Goal: Task Accomplishment & Management: Use online tool/utility

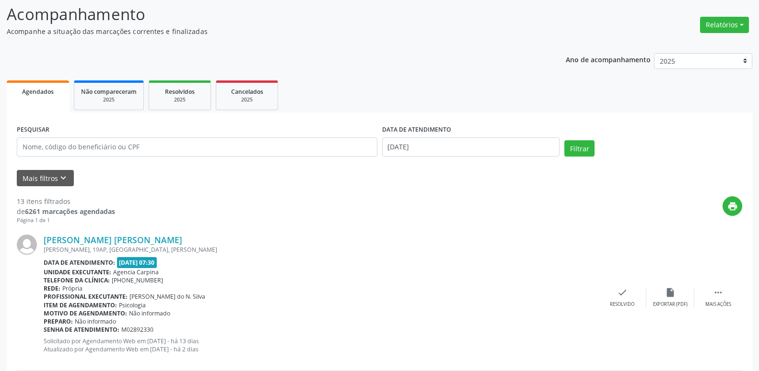
scroll to position [49, 0]
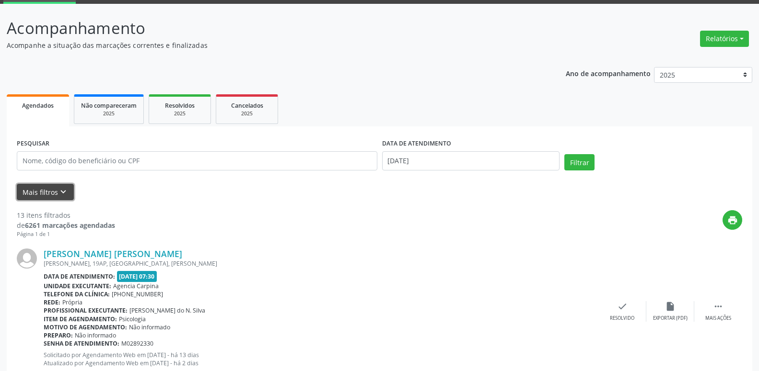
click at [62, 190] on icon "keyboard_arrow_down" at bounding box center [63, 192] width 11 height 11
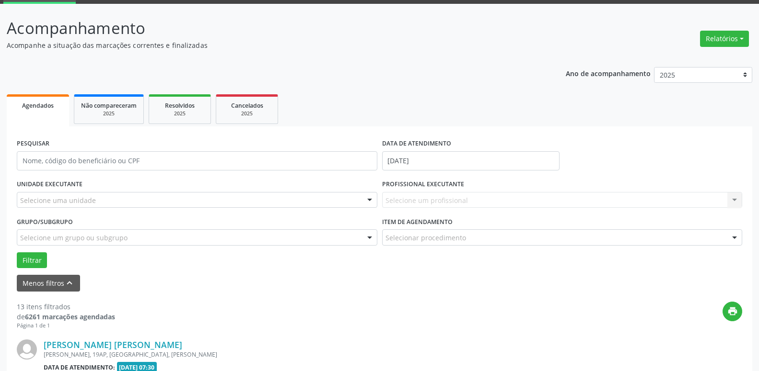
click at [369, 198] on div at bounding box center [369, 201] width 14 height 16
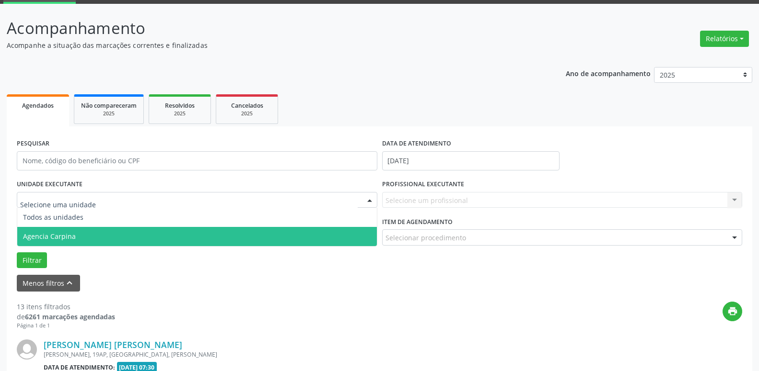
click at [207, 242] on span "Agencia Carpina" at bounding box center [196, 236] width 359 height 19
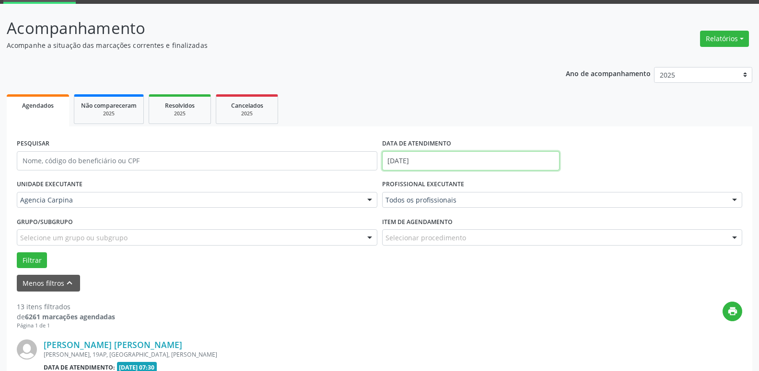
click at [468, 161] on input "[DATE]" at bounding box center [471, 160] width 178 height 19
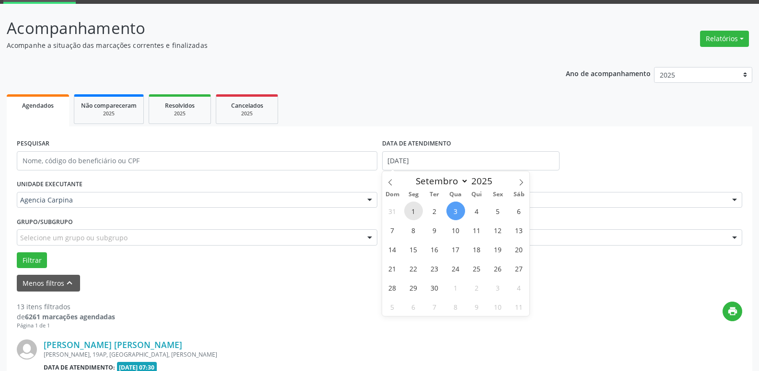
click at [413, 211] on span "1" at bounding box center [413, 211] width 19 height 19
type input "[DATE]"
click at [413, 211] on span "1" at bounding box center [413, 211] width 19 height 19
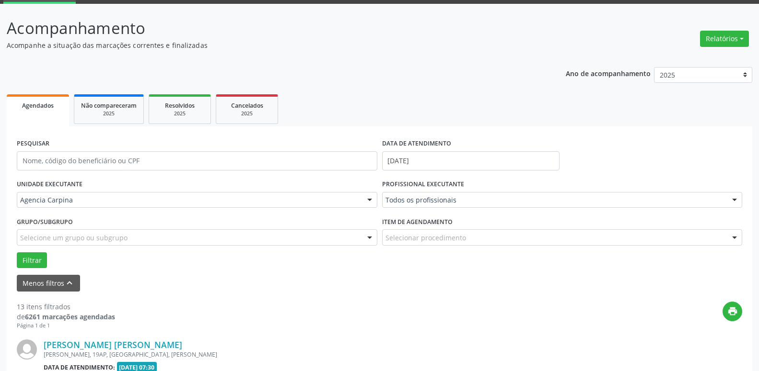
click at [734, 200] on div at bounding box center [734, 201] width 14 height 16
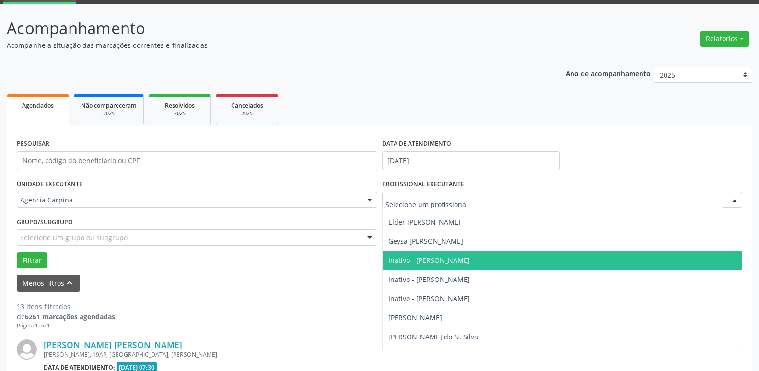
scroll to position [109, 0]
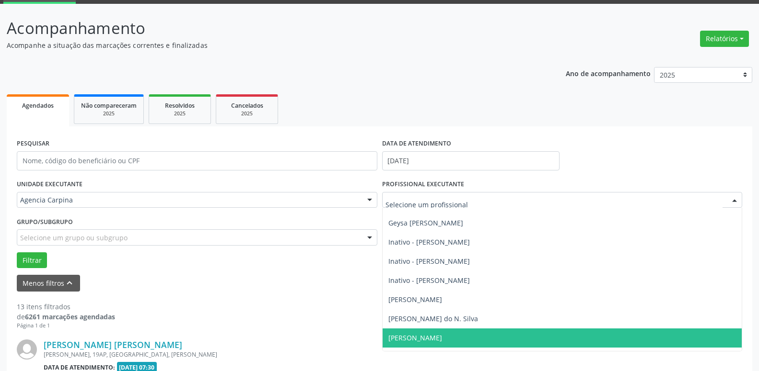
click at [581, 341] on span "[PERSON_NAME]" at bounding box center [561, 338] width 359 height 19
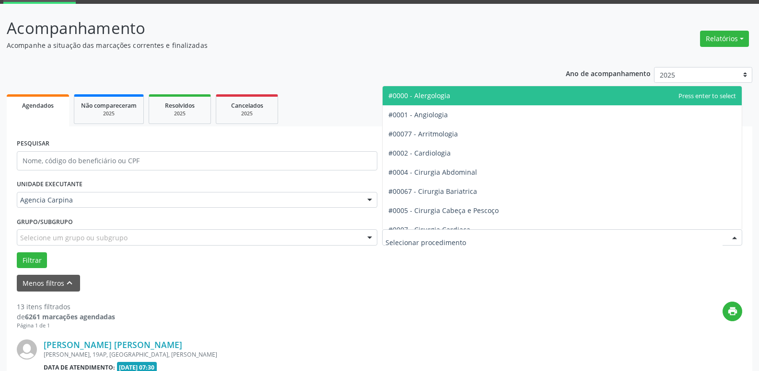
click at [733, 238] on div at bounding box center [734, 238] width 14 height 16
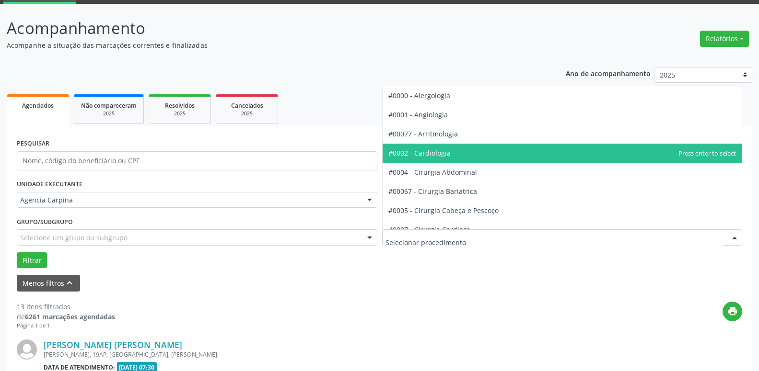
click at [519, 154] on span "#0002 - Cardiologia" at bounding box center [561, 153] width 359 height 19
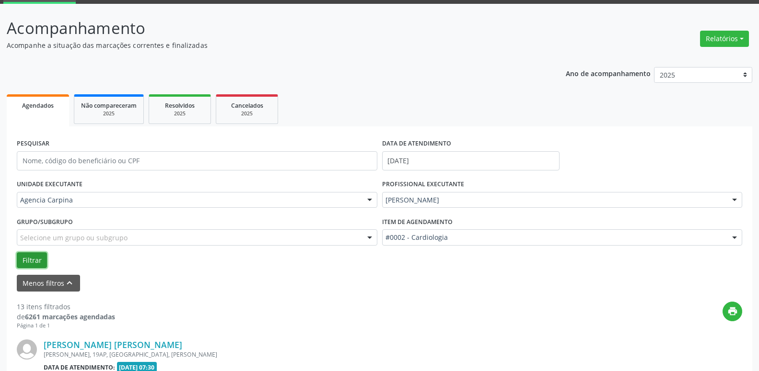
click at [22, 259] on button "Filtrar" at bounding box center [32, 261] width 30 height 16
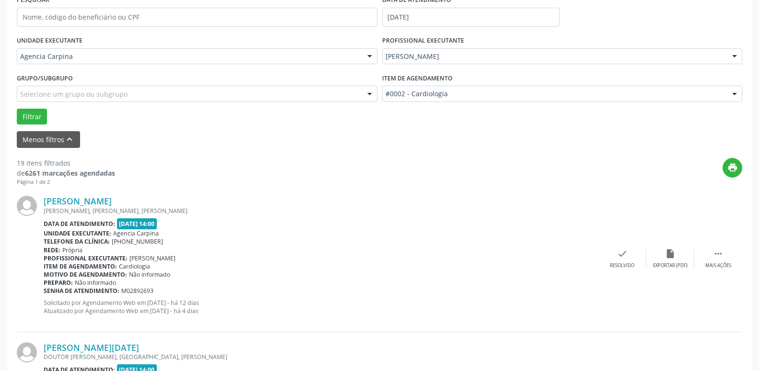
scroll to position [194, 0]
click at [721, 258] on icon "" at bounding box center [718, 253] width 11 height 11
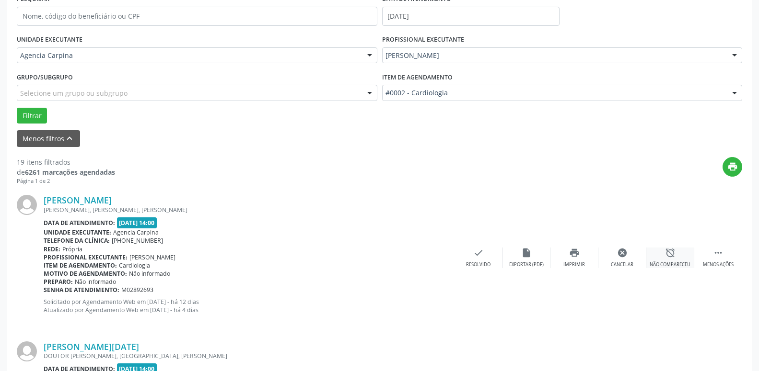
click at [661, 261] on div "alarm_off Não compareceu" at bounding box center [670, 258] width 48 height 21
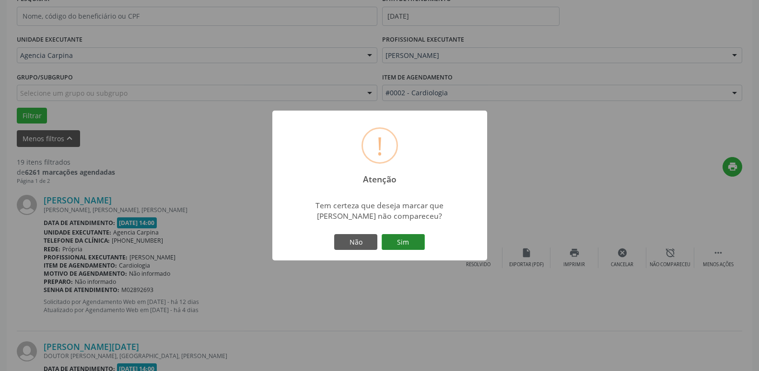
click at [403, 245] on button "Sim" at bounding box center [402, 242] width 43 height 16
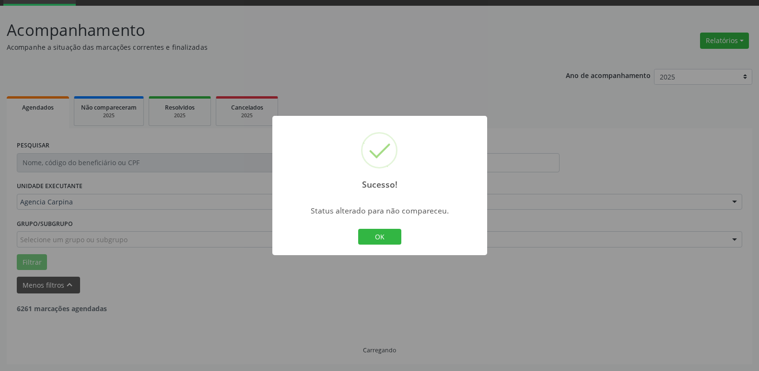
scroll to position [47, 0]
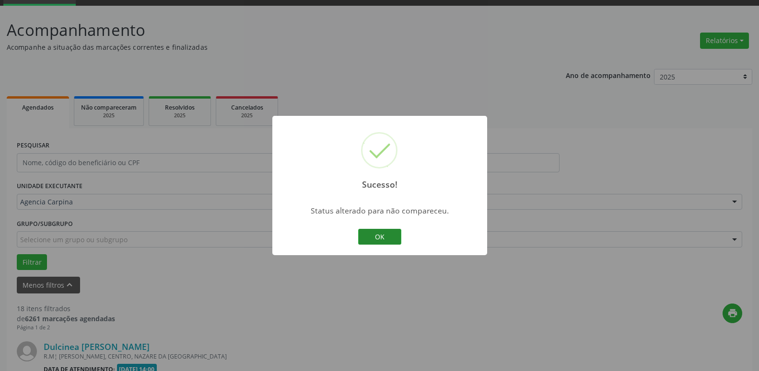
click at [392, 236] on button "OK" at bounding box center [379, 237] width 43 height 16
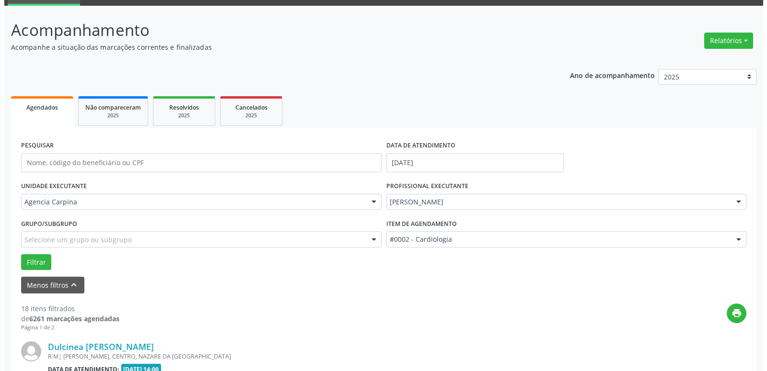
scroll to position [194, 0]
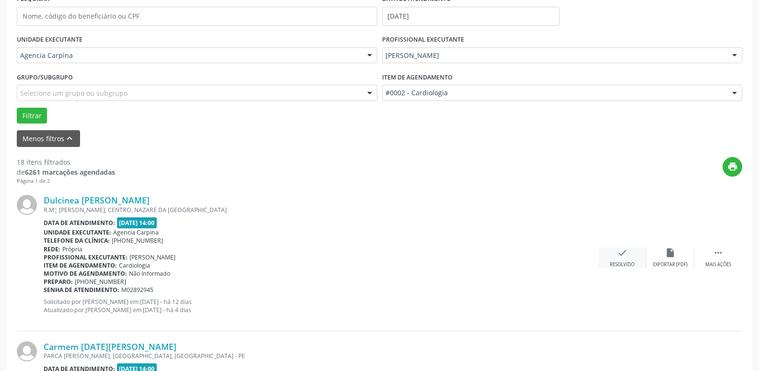
click at [622, 262] on div "check Resolvido" at bounding box center [622, 258] width 48 height 21
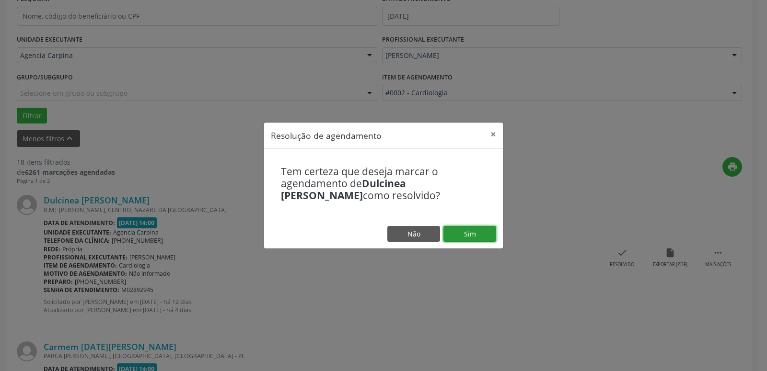
click at [480, 233] on button "Sim" at bounding box center [469, 234] width 53 height 16
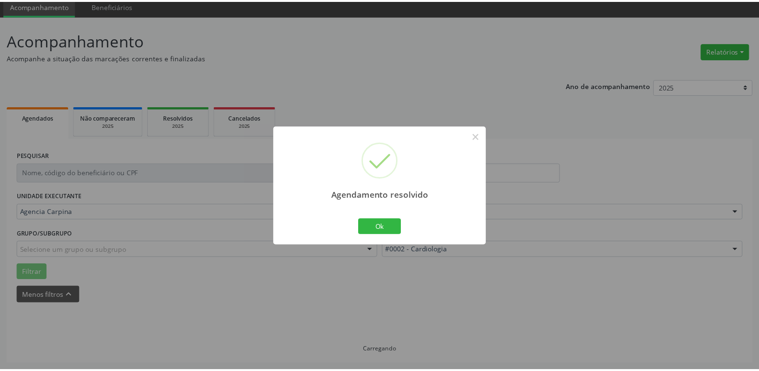
scroll to position [37, 0]
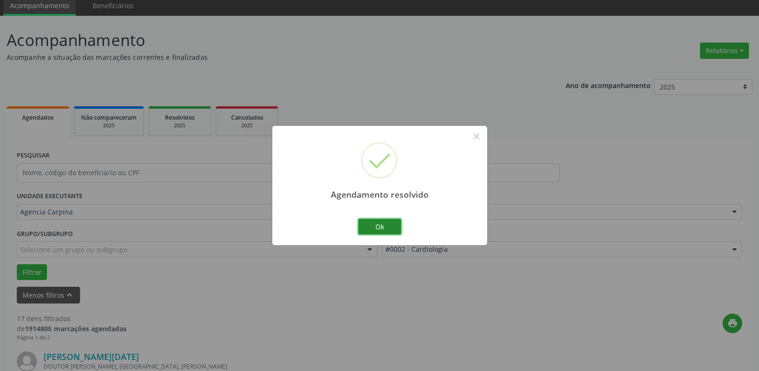
click at [367, 227] on button "Ok" at bounding box center [379, 227] width 43 height 16
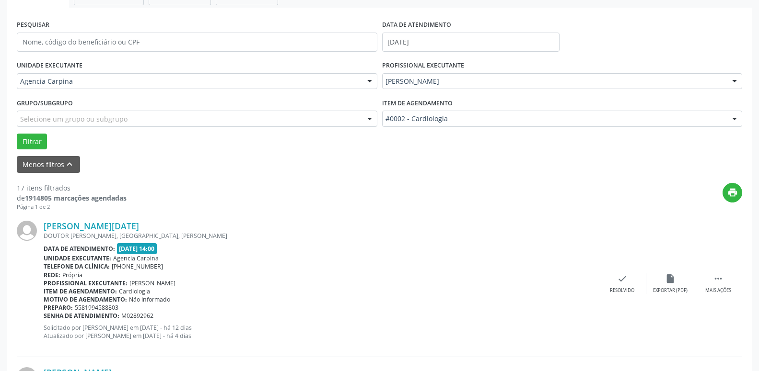
scroll to position [184, 0]
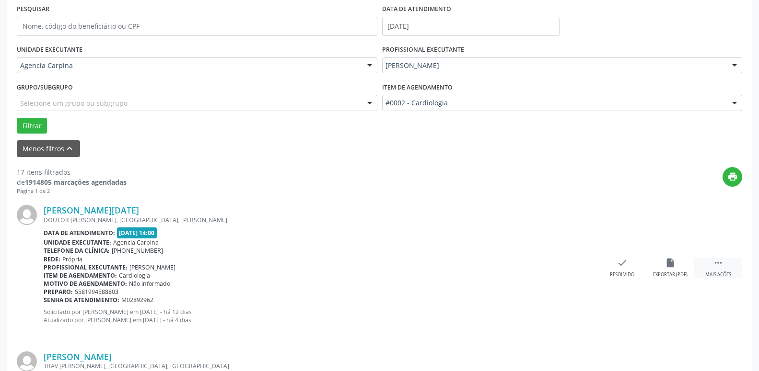
click at [716, 263] on icon "" at bounding box center [718, 263] width 11 height 11
click at [671, 263] on icon "alarm_off" at bounding box center [670, 263] width 11 height 11
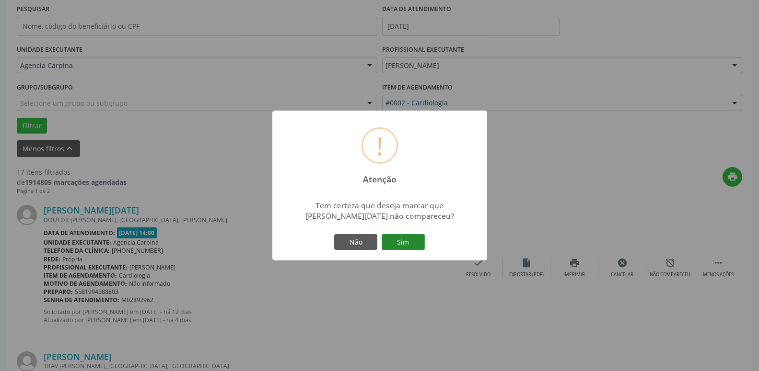
click at [408, 242] on button "Sim" at bounding box center [402, 242] width 43 height 16
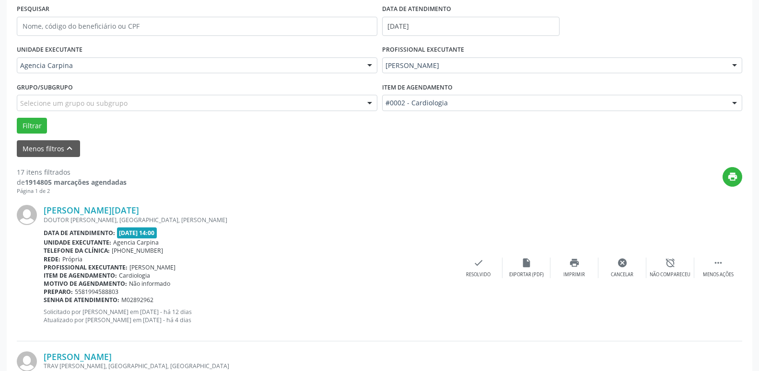
scroll to position [47, 0]
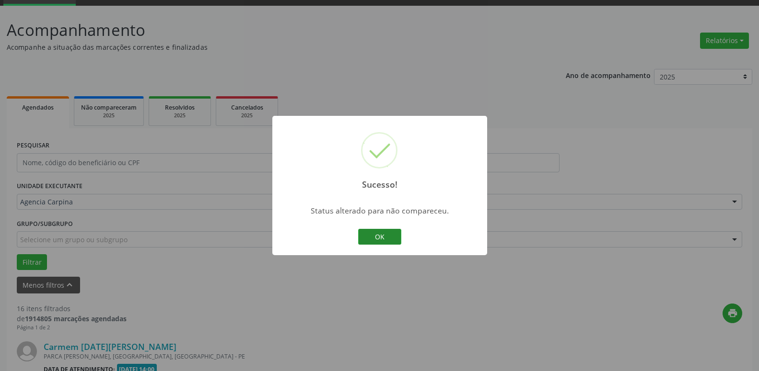
click at [380, 236] on button "OK" at bounding box center [379, 237] width 43 height 16
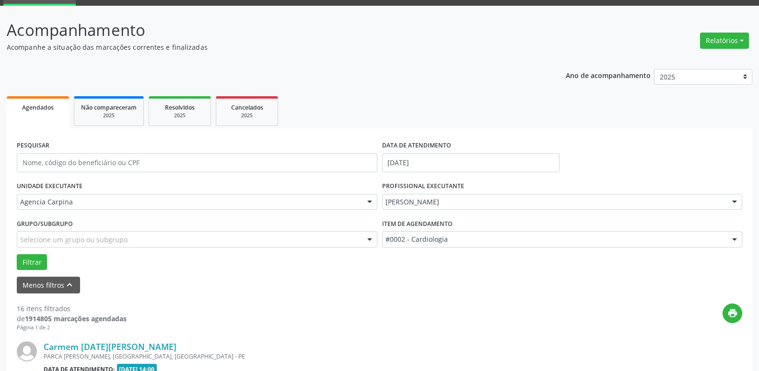
scroll to position [194, 0]
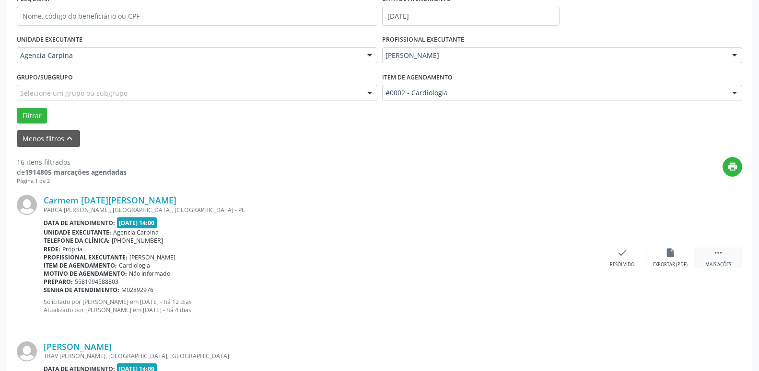
click at [717, 261] on div " Mais ações" at bounding box center [718, 258] width 48 height 21
click at [670, 255] on icon "alarm_off" at bounding box center [670, 253] width 11 height 11
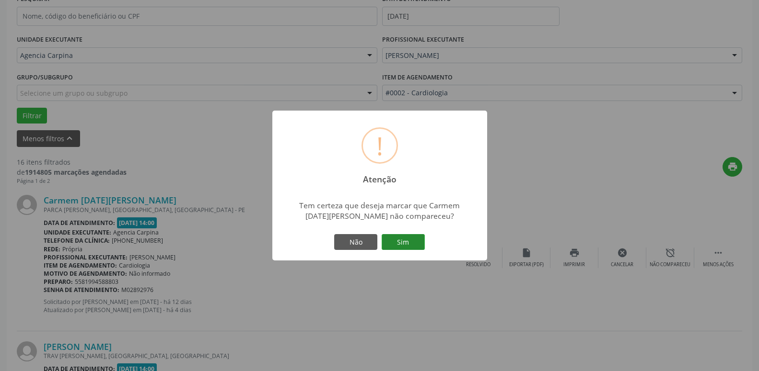
click at [418, 246] on button "Sim" at bounding box center [402, 242] width 43 height 16
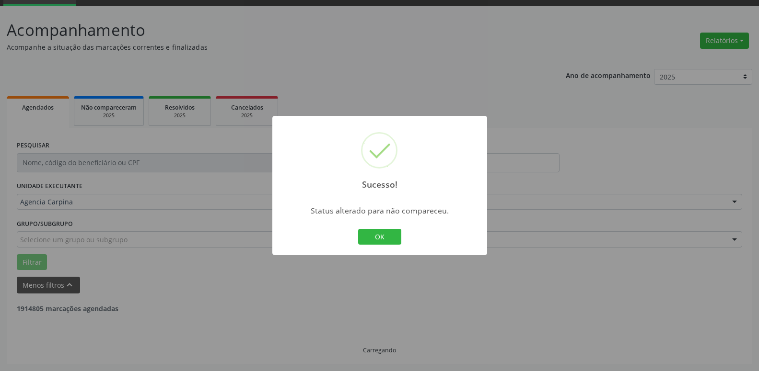
scroll to position [47, 0]
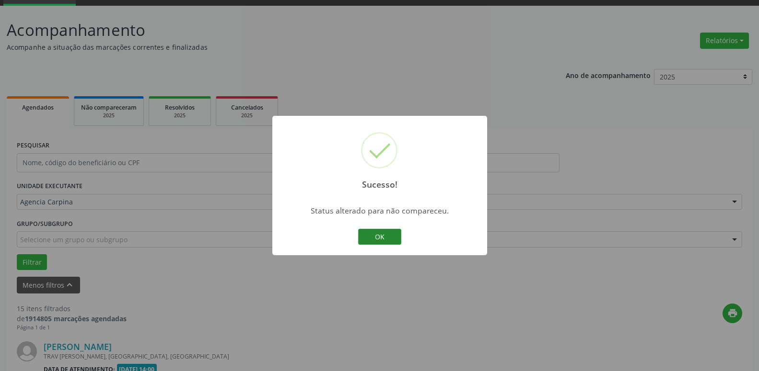
click at [389, 236] on button "OK" at bounding box center [379, 237] width 43 height 16
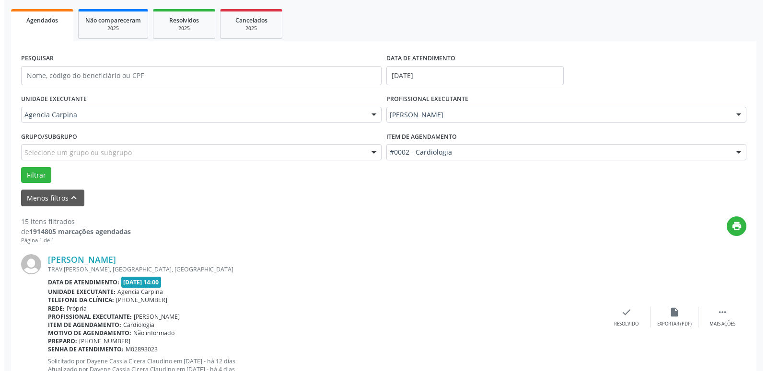
scroll to position [145, 0]
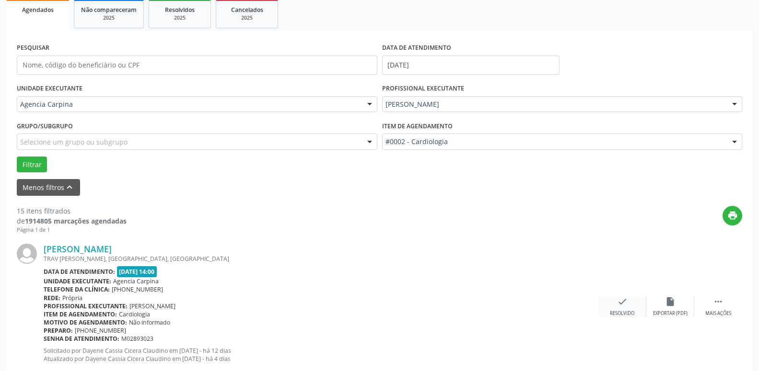
click at [622, 307] on icon "check" at bounding box center [622, 302] width 11 height 11
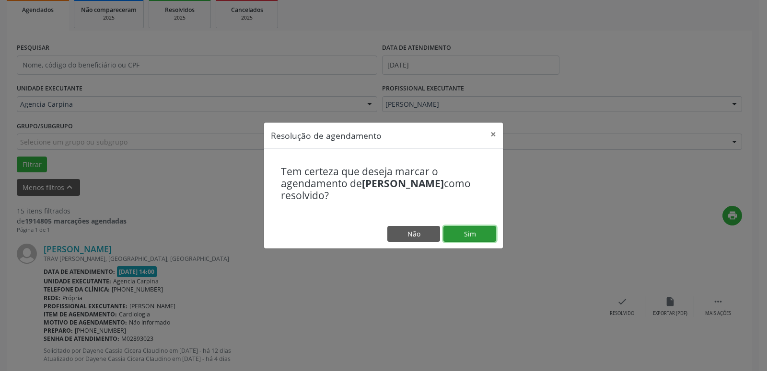
click at [485, 233] on button "Sim" at bounding box center [469, 234] width 53 height 16
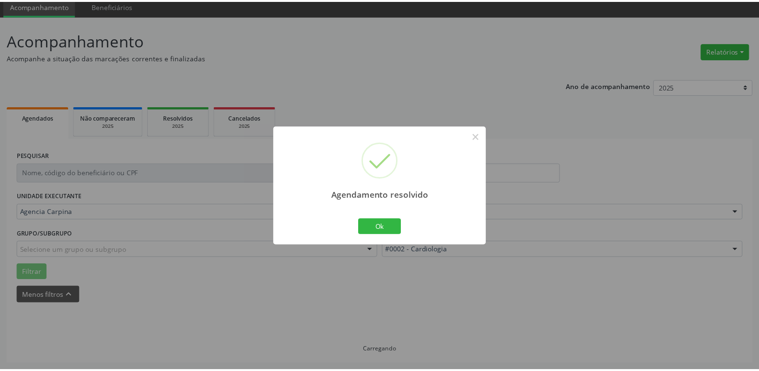
scroll to position [37, 0]
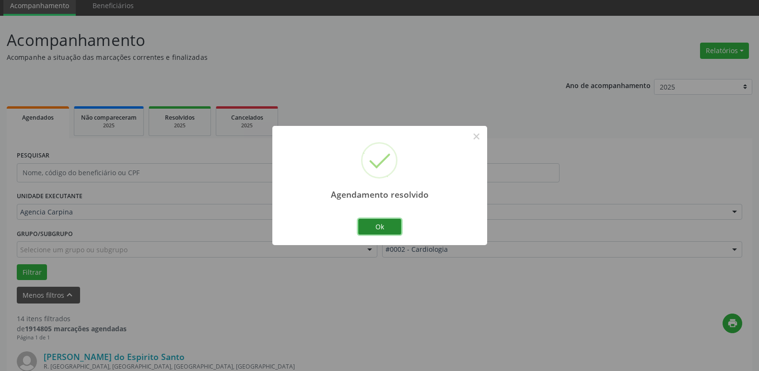
click at [392, 222] on button "Ok" at bounding box center [379, 227] width 43 height 16
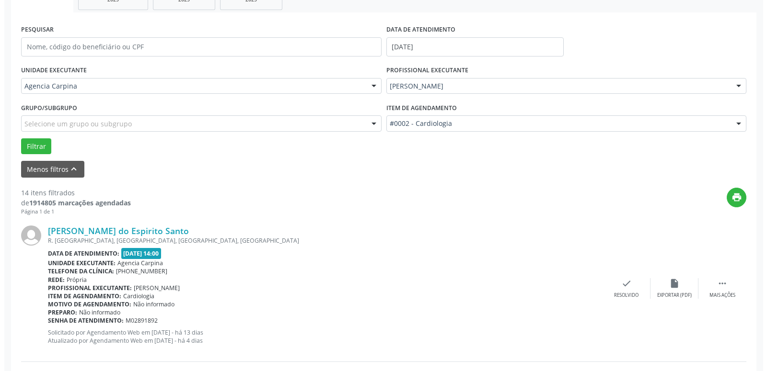
scroll to position [184, 0]
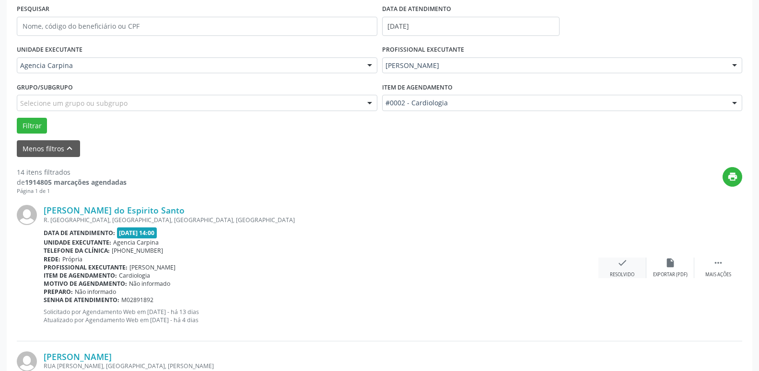
click at [615, 265] on div "check Resolvido" at bounding box center [622, 268] width 48 height 21
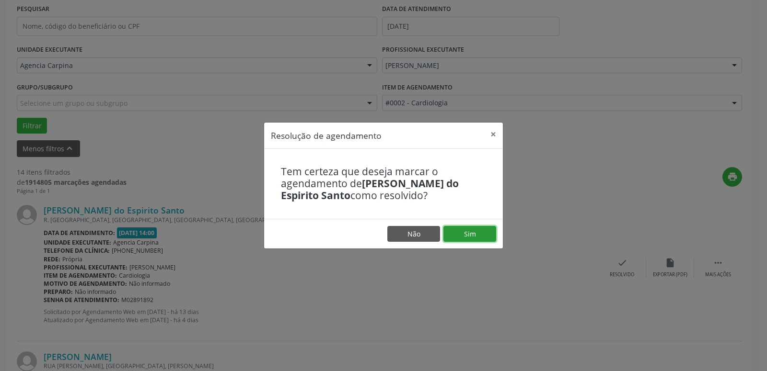
click at [466, 233] on button "Sim" at bounding box center [469, 234] width 53 height 16
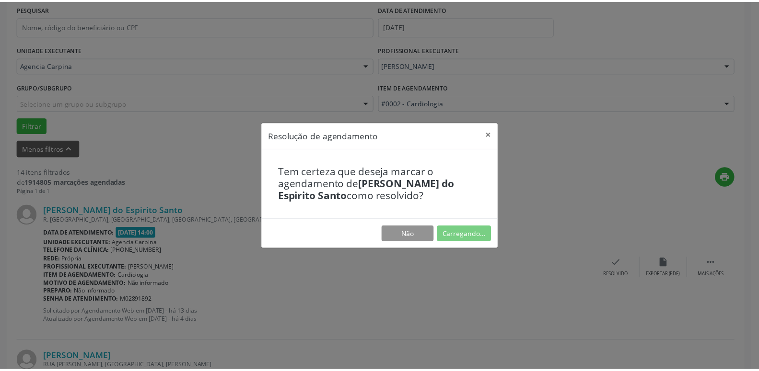
scroll to position [37, 0]
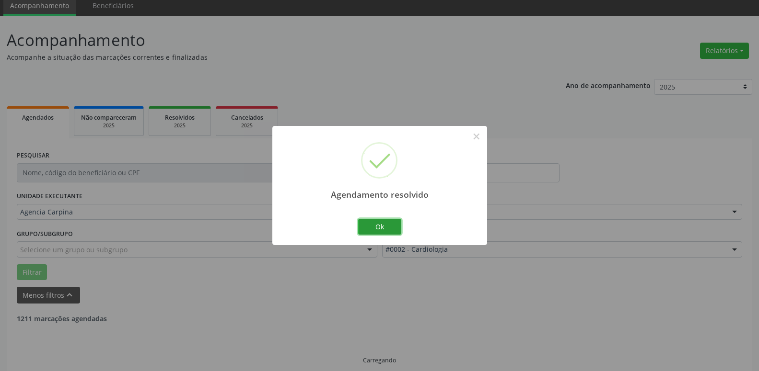
click at [371, 230] on button "Ok" at bounding box center [379, 227] width 43 height 16
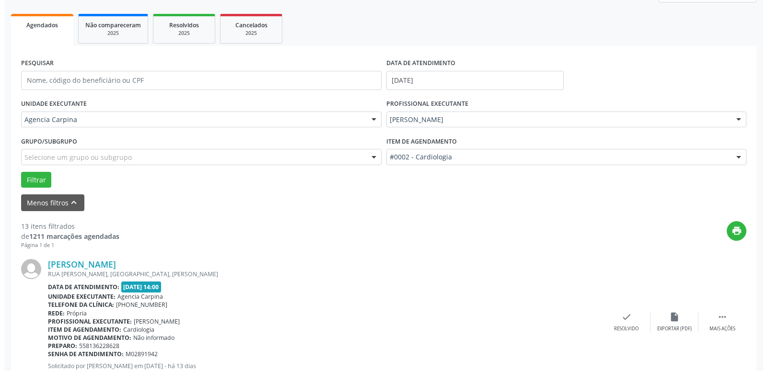
scroll to position [135, 0]
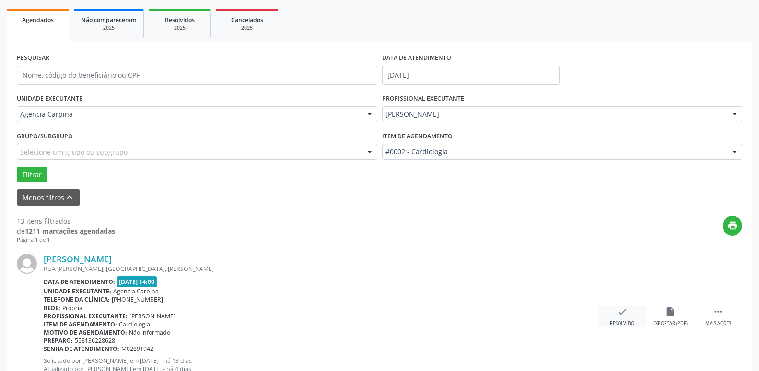
click at [622, 311] on icon "check" at bounding box center [622, 312] width 11 height 11
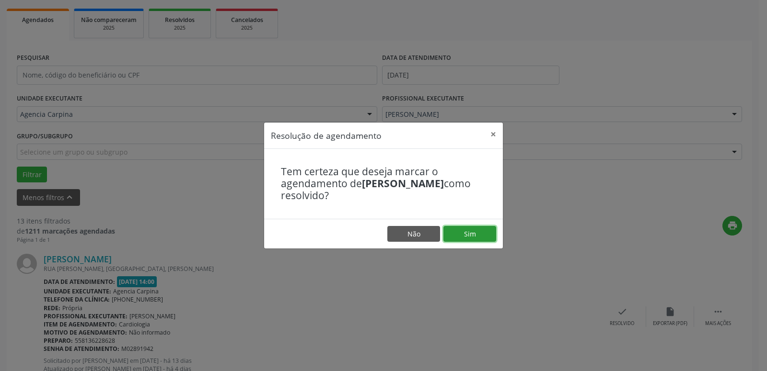
click at [479, 234] on button "Sim" at bounding box center [469, 234] width 53 height 16
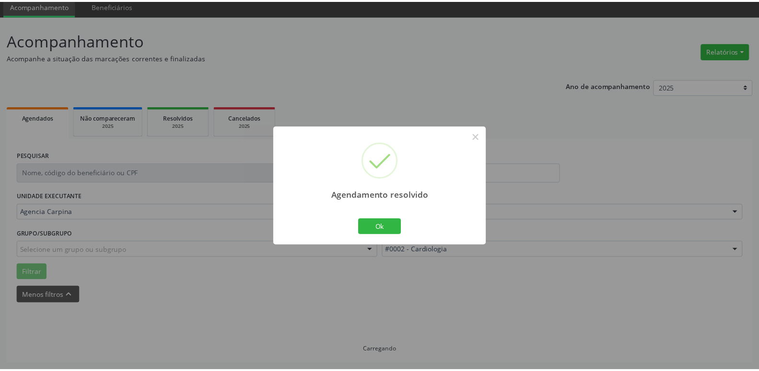
scroll to position [37, 0]
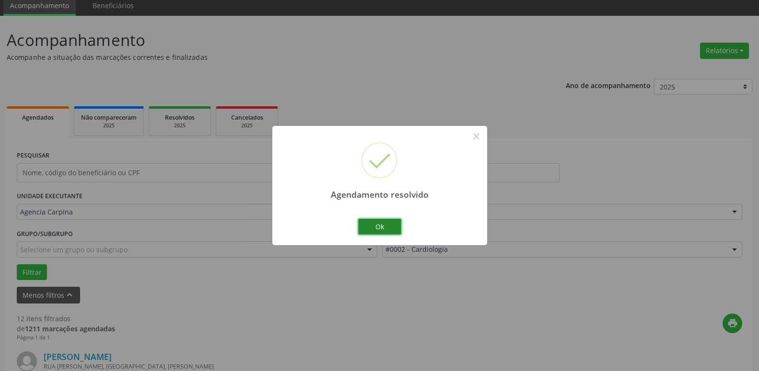
click at [376, 226] on button "Ok" at bounding box center [379, 227] width 43 height 16
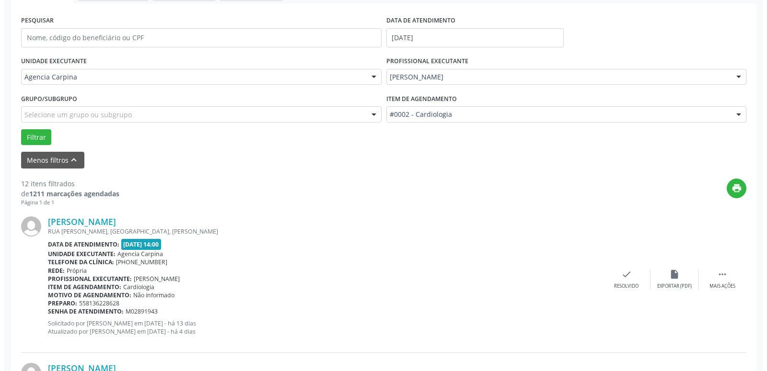
scroll to position [184, 0]
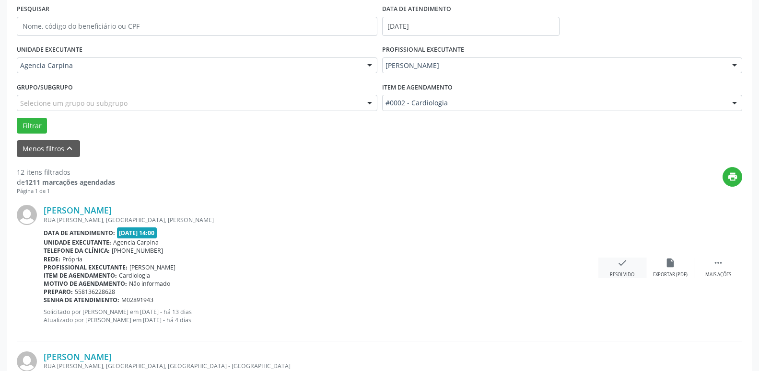
click at [621, 268] on icon "check" at bounding box center [622, 263] width 11 height 11
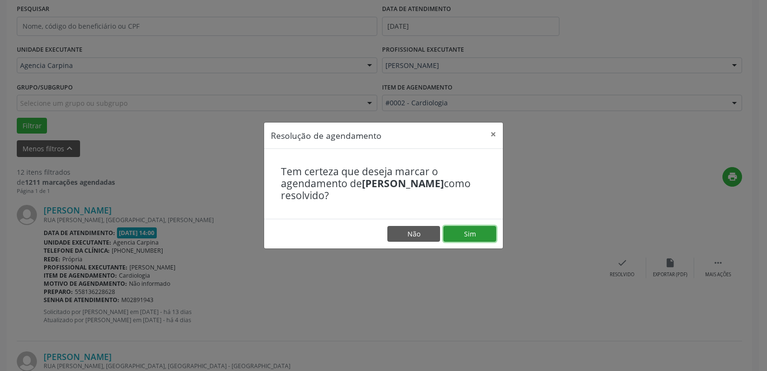
click at [464, 231] on button "Sim" at bounding box center [469, 234] width 53 height 16
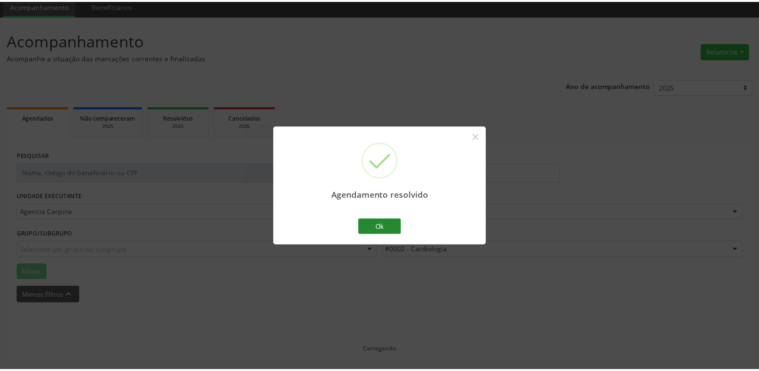
scroll to position [37, 0]
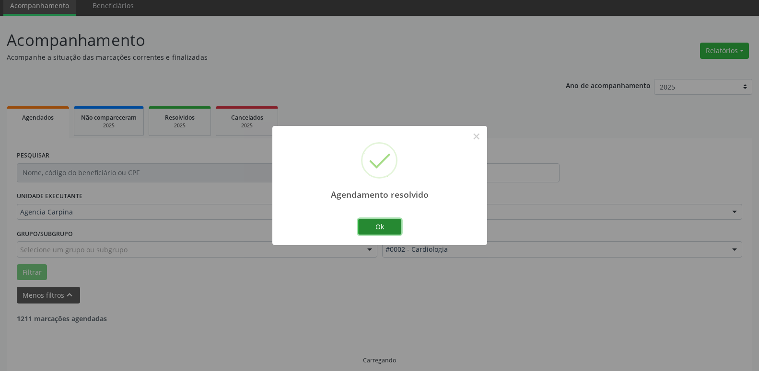
click at [373, 225] on button "Ok" at bounding box center [379, 227] width 43 height 16
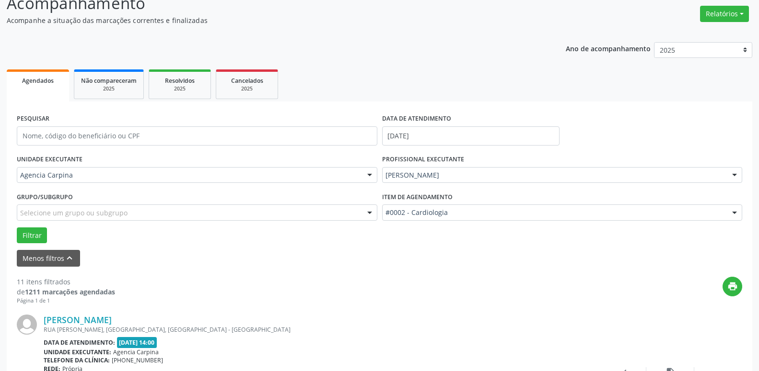
scroll to position [135, 0]
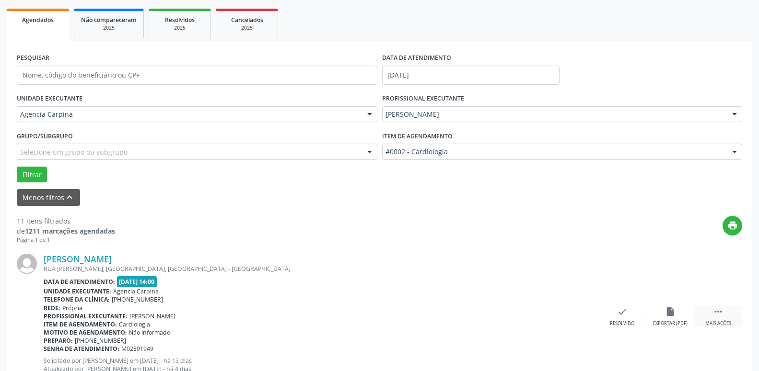
click at [716, 311] on icon "" at bounding box center [718, 312] width 11 height 11
click at [667, 311] on icon "alarm_off" at bounding box center [670, 312] width 11 height 11
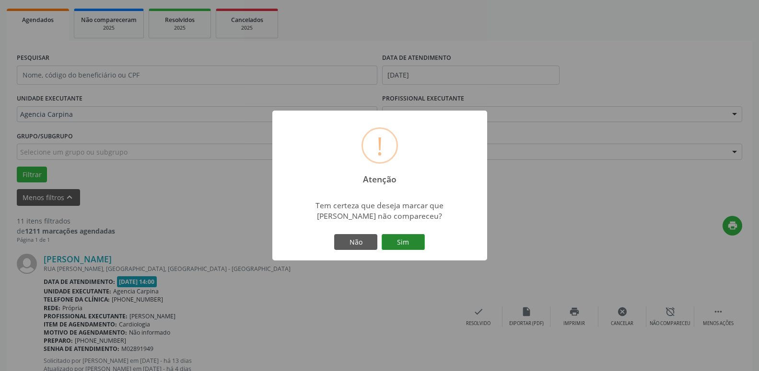
click at [411, 245] on button "Sim" at bounding box center [402, 242] width 43 height 16
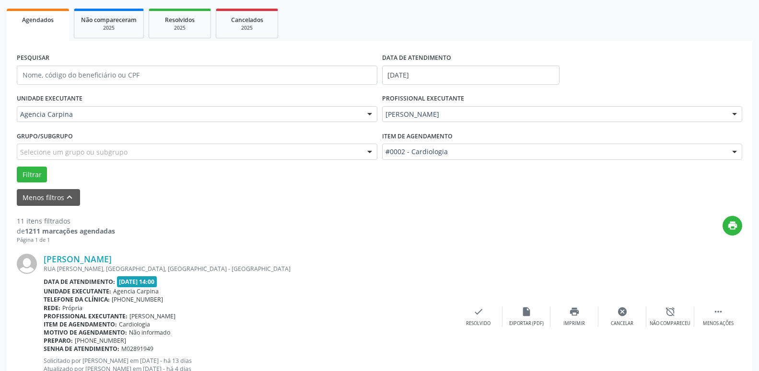
scroll to position [47, 0]
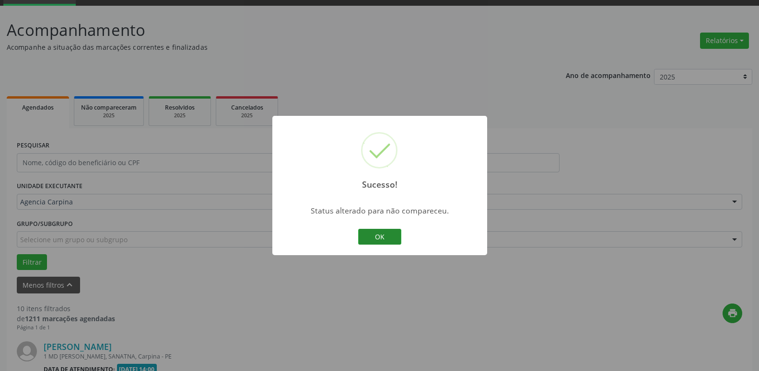
click at [377, 241] on button "OK" at bounding box center [379, 237] width 43 height 16
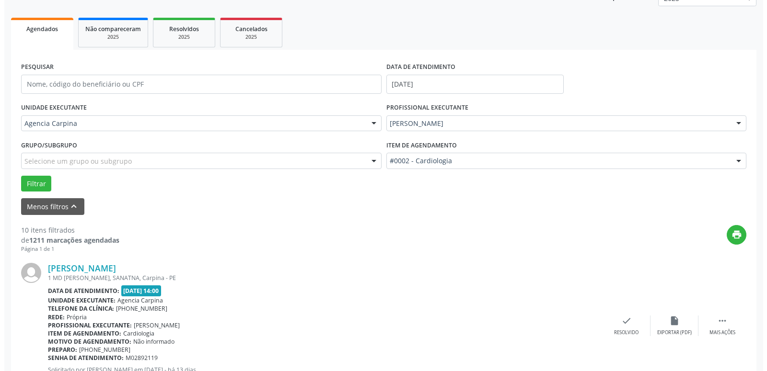
scroll to position [194, 0]
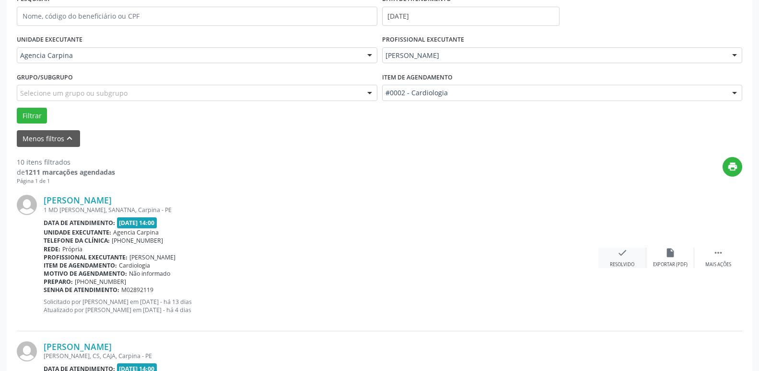
click at [618, 257] on icon "check" at bounding box center [622, 253] width 11 height 11
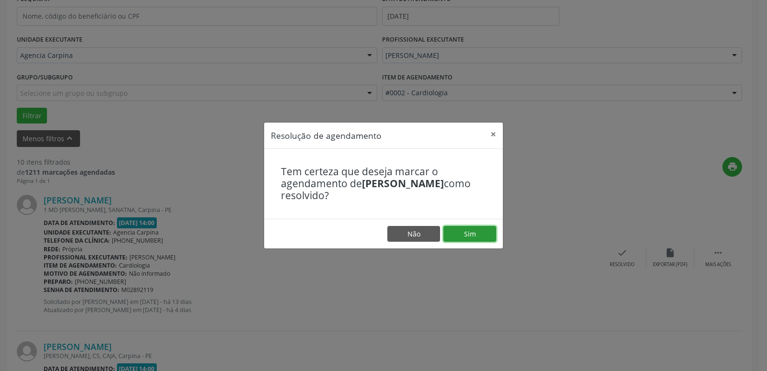
click at [475, 234] on button "Sim" at bounding box center [469, 234] width 53 height 16
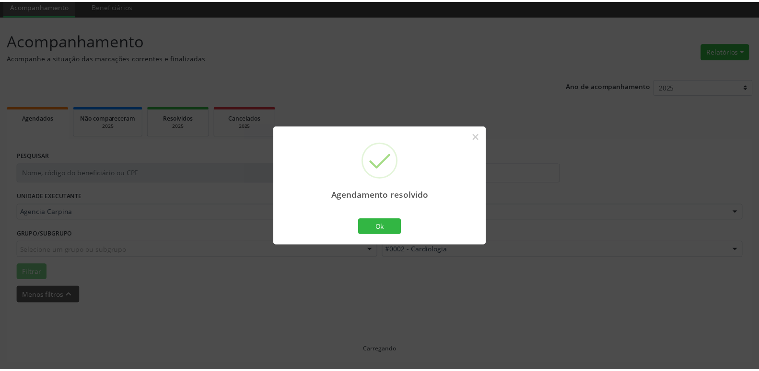
scroll to position [37, 0]
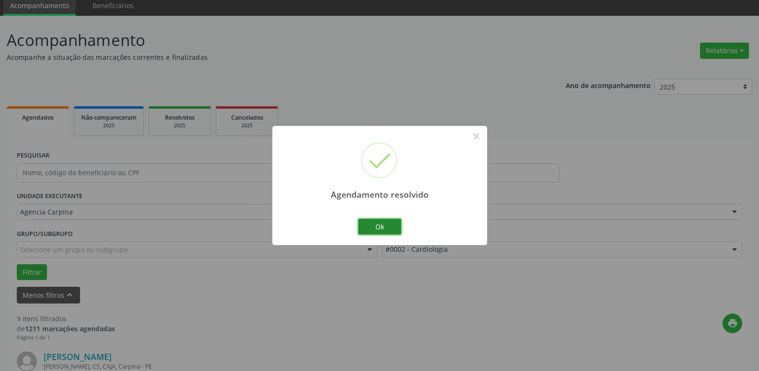
click at [385, 232] on button "Ok" at bounding box center [379, 227] width 43 height 16
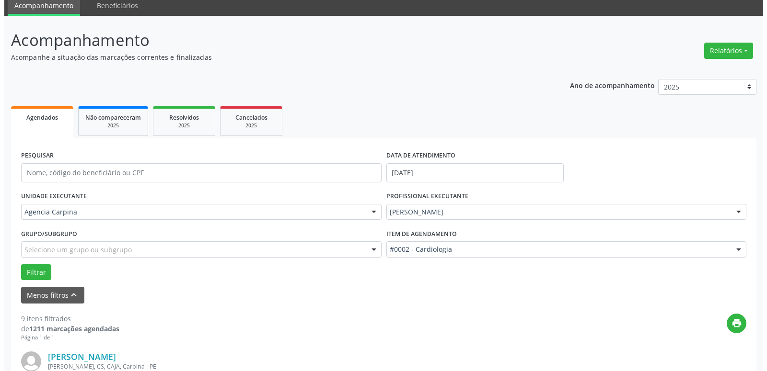
scroll to position [184, 0]
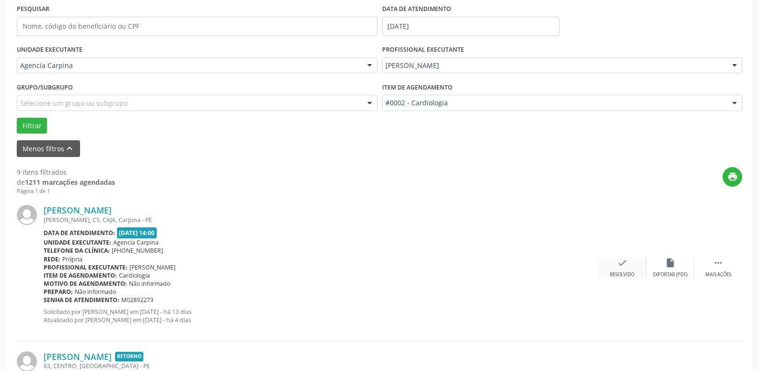
click at [619, 262] on icon "check" at bounding box center [622, 263] width 11 height 11
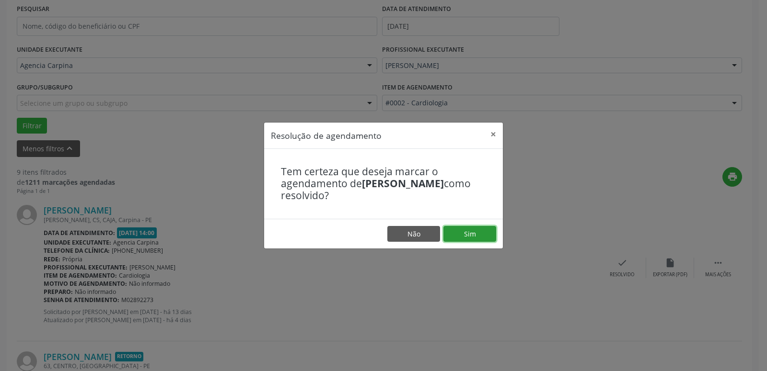
click at [479, 237] on button "Sim" at bounding box center [469, 234] width 53 height 16
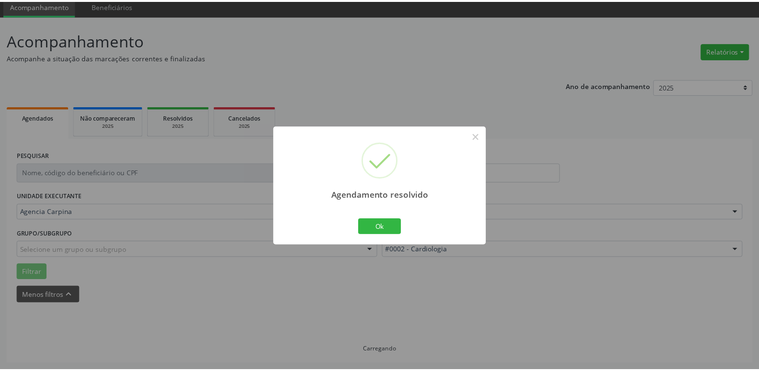
scroll to position [37, 0]
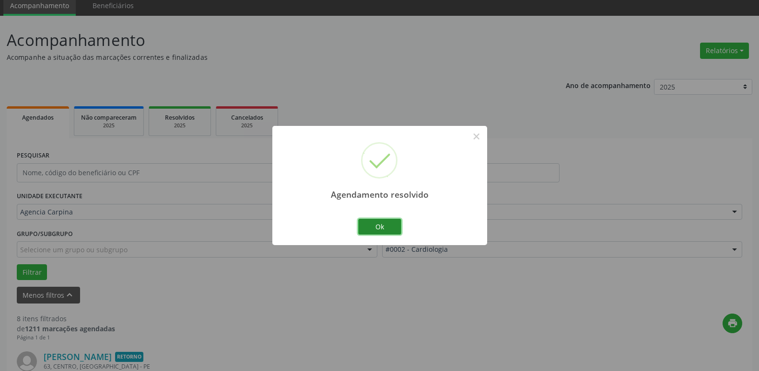
click at [376, 222] on button "Ok" at bounding box center [379, 227] width 43 height 16
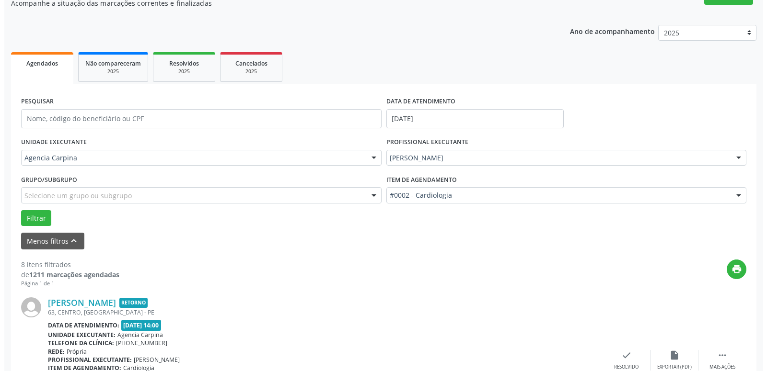
scroll to position [184, 0]
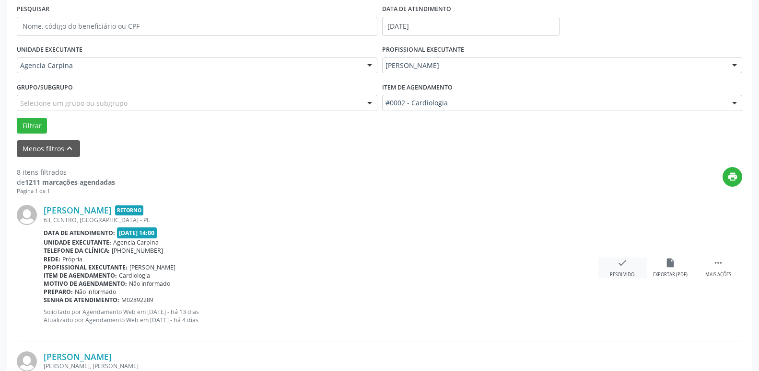
click at [620, 265] on icon "check" at bounding box center [622, 263] width 11 height 11
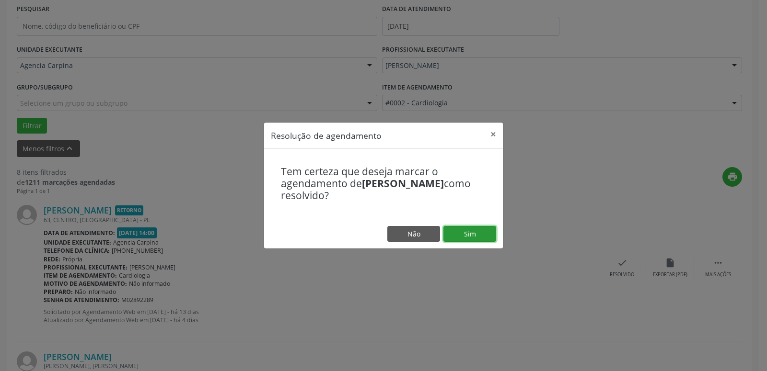
click at [478, 233] on button "Sim" at bounding box center [469, 234] width 53 height 16
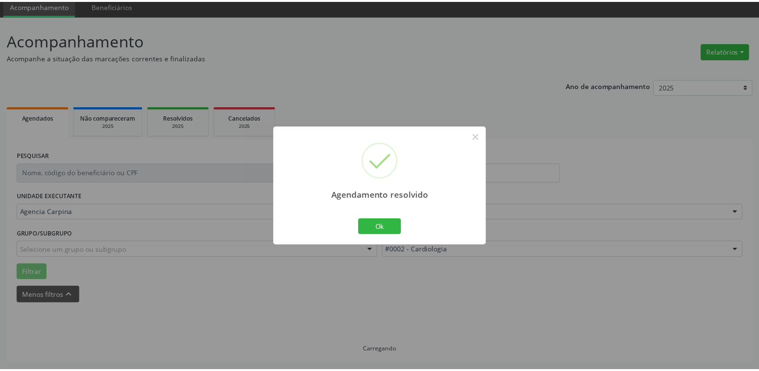
scroll to position [37, 0]
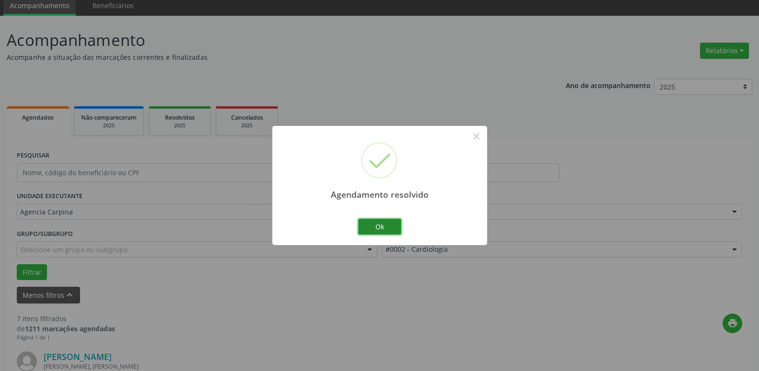
click at [384, 225] on button "Ok" at bounding box center [379, 227] width 43 height 16
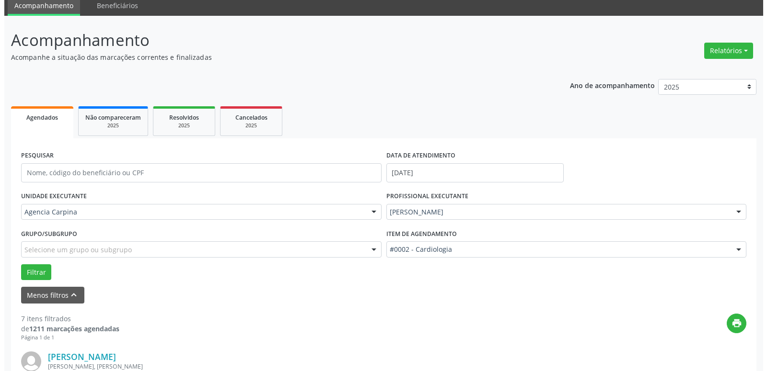
scroll to position [184, 0]
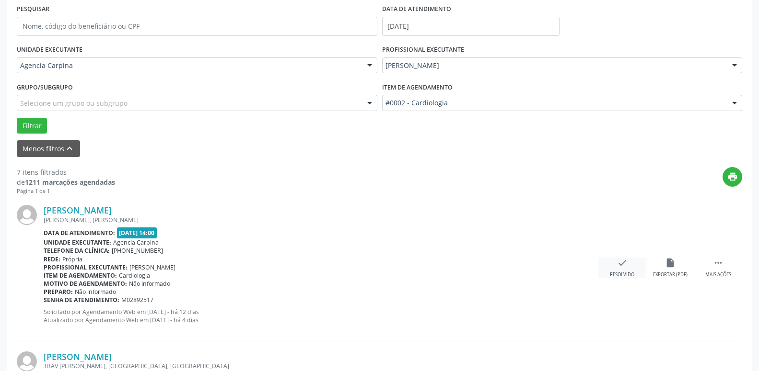
click at [624, 265] on icon "check" at bounding box center [622, 263] width 11 height 11
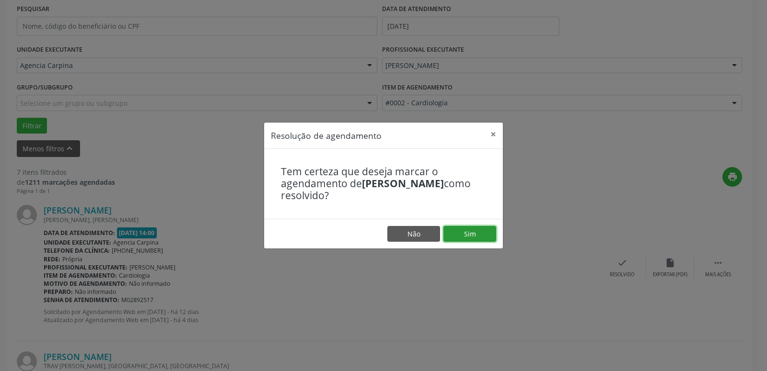
click at [484, 233] on button "Sim" at bounding box center [469, 234] width 53 height 16
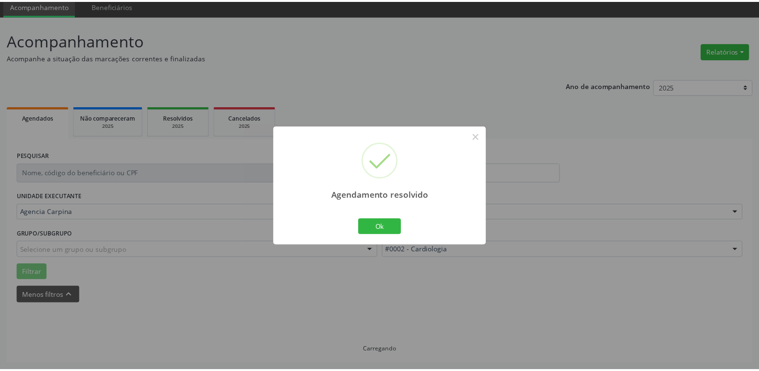
scroll to position [37, 0]
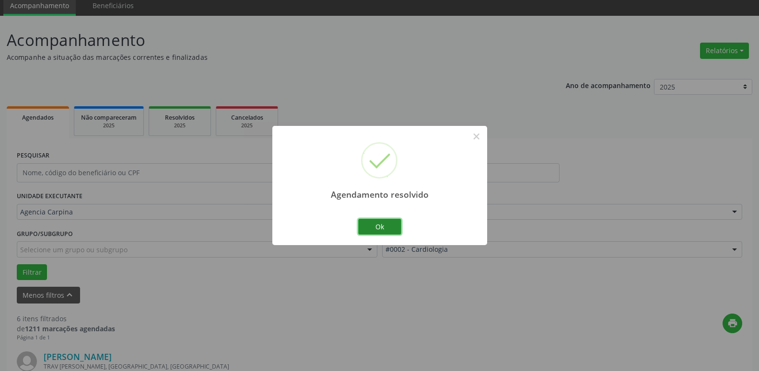
click at [384, 229] on button "Ok" at bounding box center [379, 227] width 43 height 16
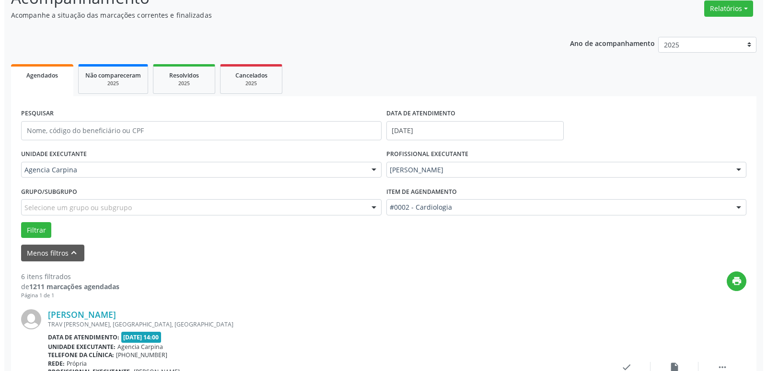
scroll to position [135, 0]
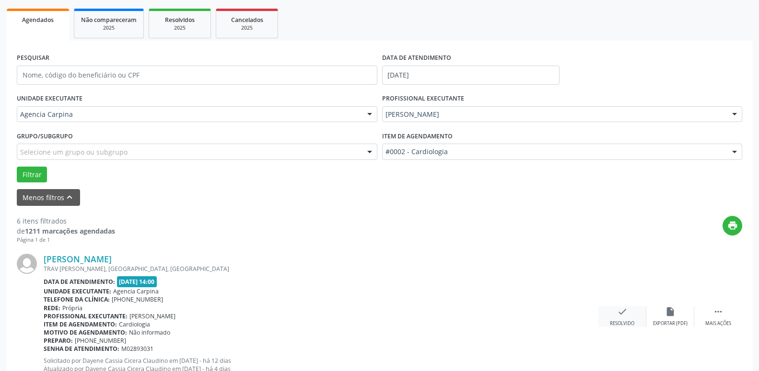
click at [626, 314] on icon "check" at bounding box center [622, 312] width 11 height 11
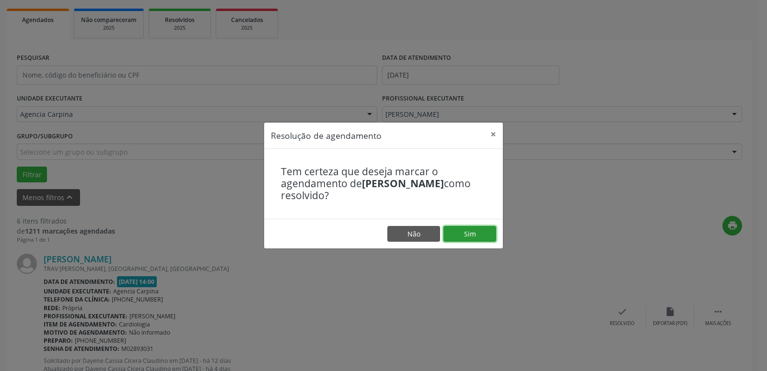
click at [476, 233] on button "Sim" at bounding box center [469, 234] width 53 height 16
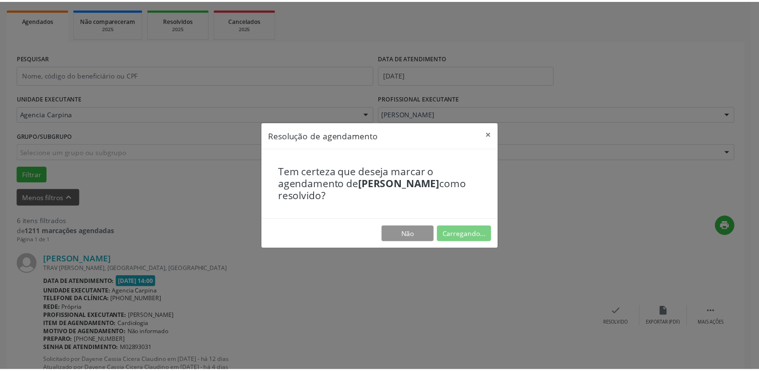
scroll to position [37, 0]
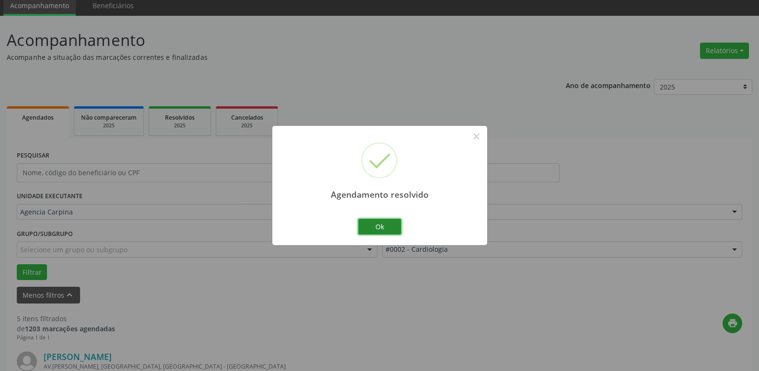
click at [381, 225] on button "Ok" at bounding box center [379, 227] width 43 height 16
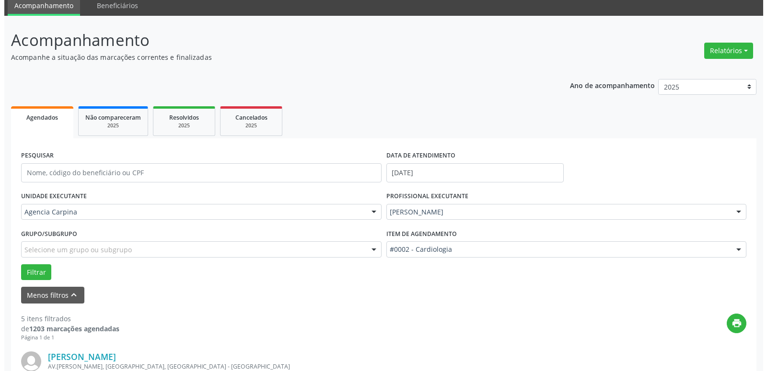
scroll to position [135, 0]
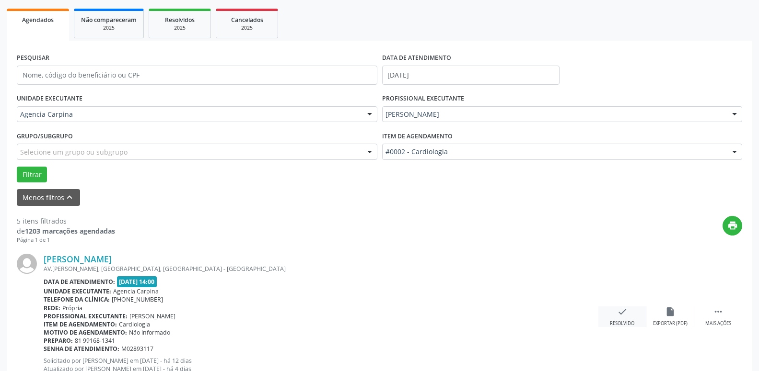
click at [621, 317] on icon "check" at bounding box center [622, 312] width 11 height 11
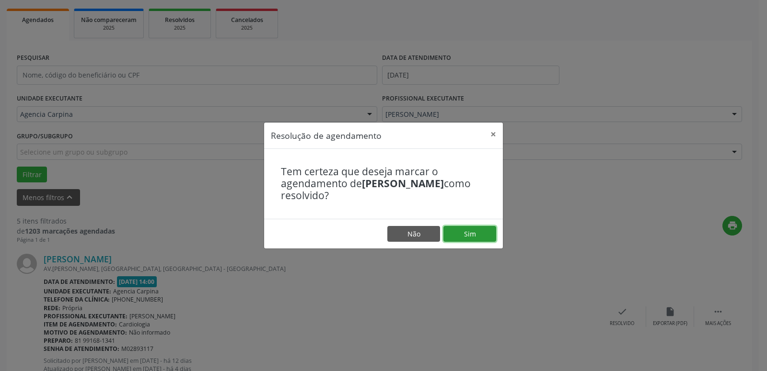
click at [460, 231] on button "Sim" at bounding box center [469, 234] width 53 height 16
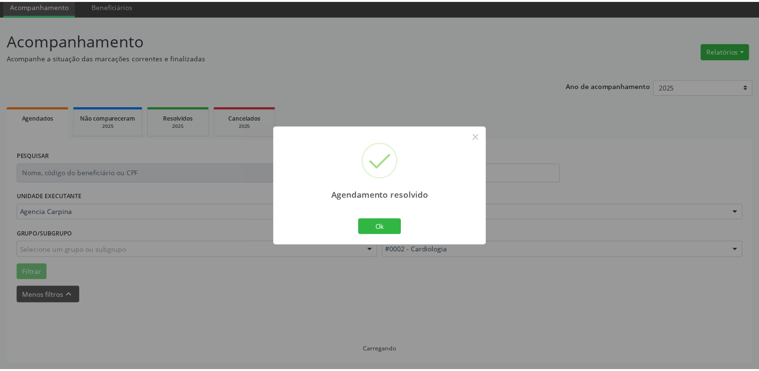
scroll to position [37, 0]
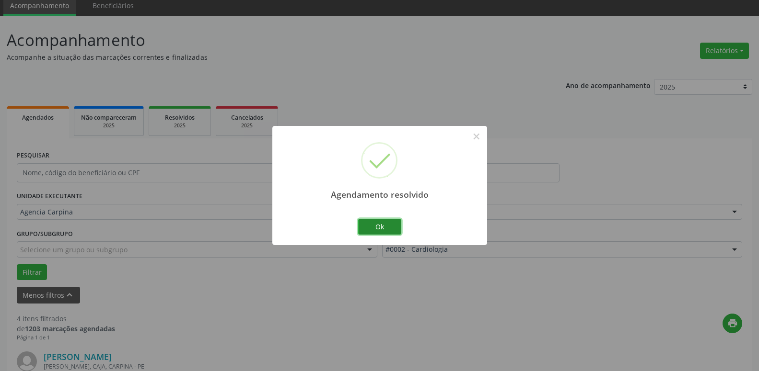
click at [371, 230] on button "Ok" at bounding box center [379, 227] width 43 height 16
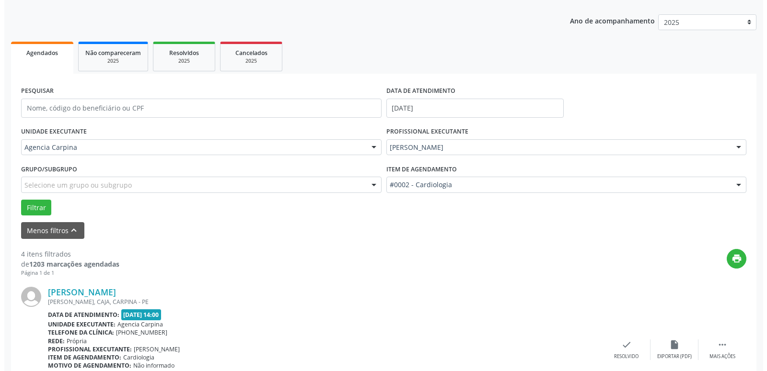
scroll to position [184, 0]
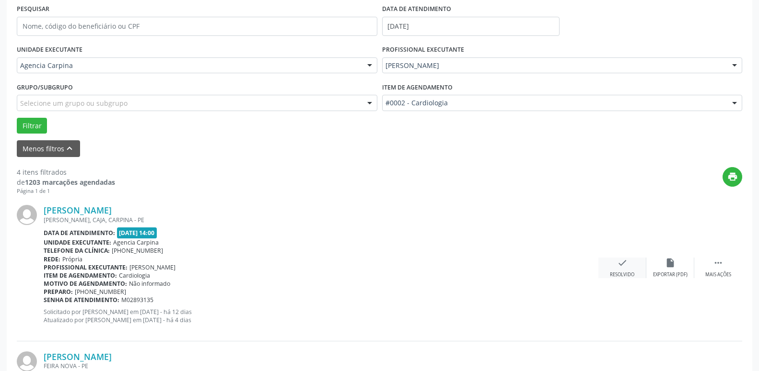
click at [619, 263] on icon "check" at bounding box center [622, 263] width 11 height 11
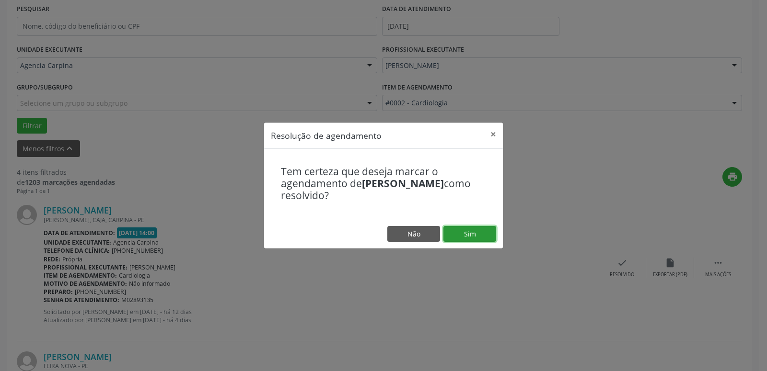
click at [483, 233] on button "Sim" at bounding box center [469, 234] width 53 height 16
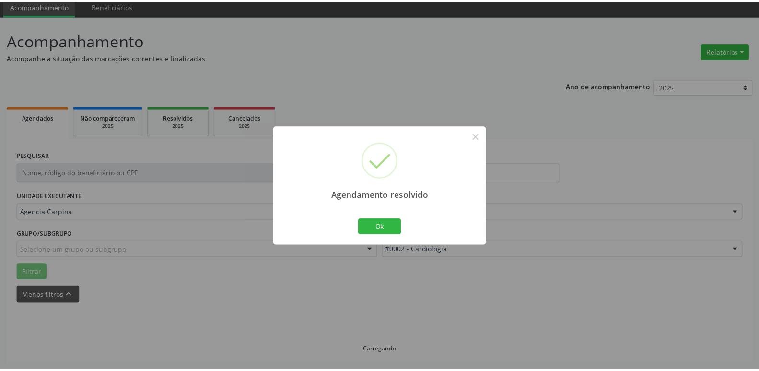
scroll to position [37, 0]
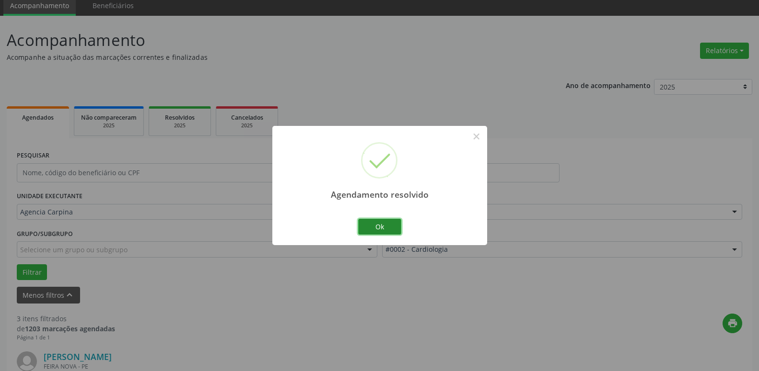
click at [374, 226] on button "Ok" at bounding box center [379, 227] width 43 height 16
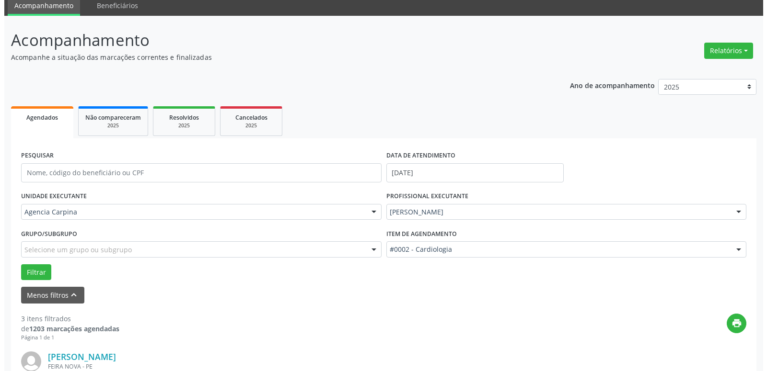
scroll to position [184, 0]
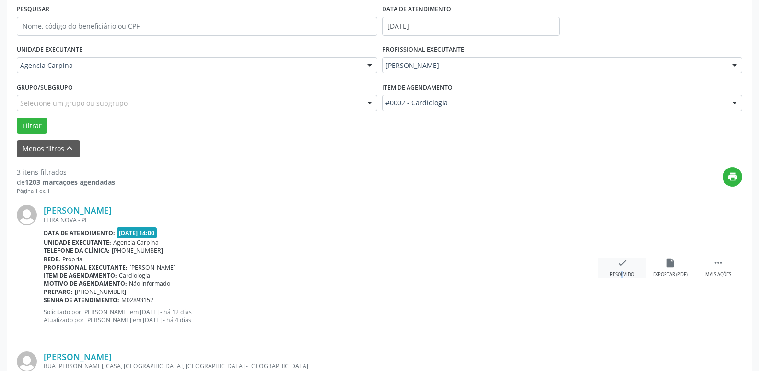
click at [615, 271] on div "check Resolvido" at bounding box center [622, 268] width 48 height 21
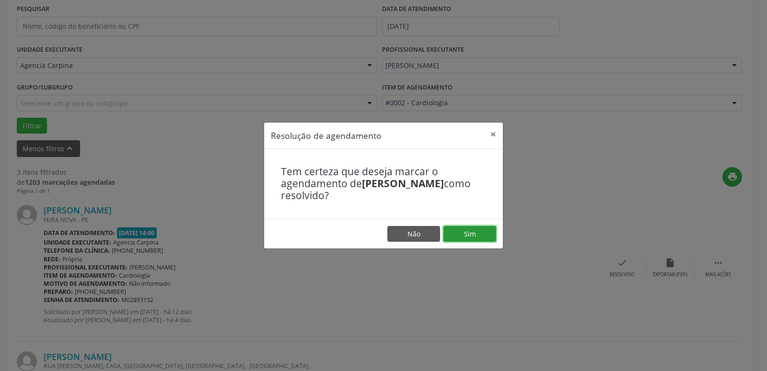
click at [482, 237] on button "Sim" at bounding box center [469, 234] width 53 height 16
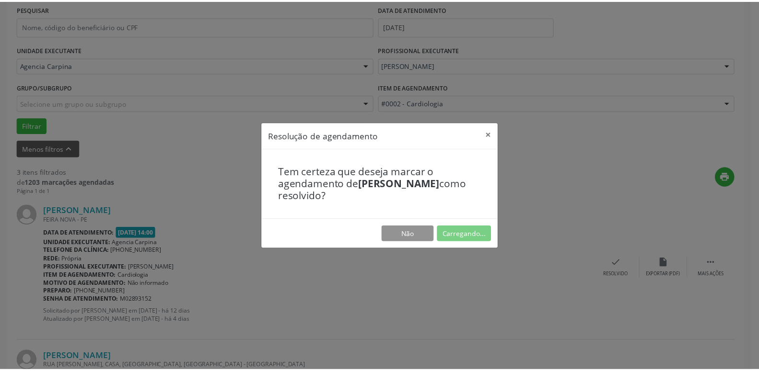
scroll to position [37, 0]
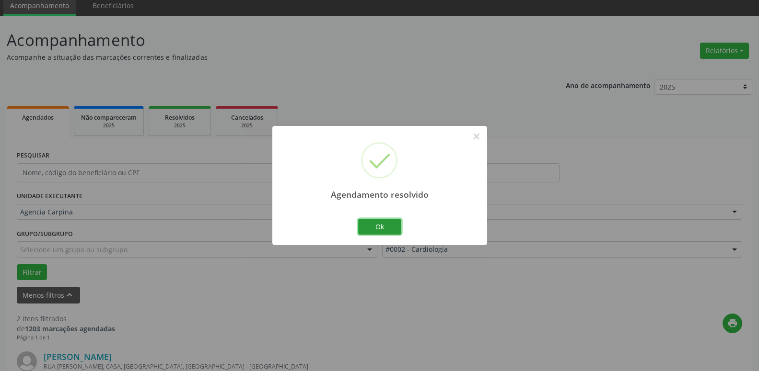
drag, startPoint x: 394, startPoint y: 223, endPoint x: 536, endPoint y: 263, distance: 147.0
click at [395, 223] on button "Ok" at bounding box center [379, 227] width 43 height 16
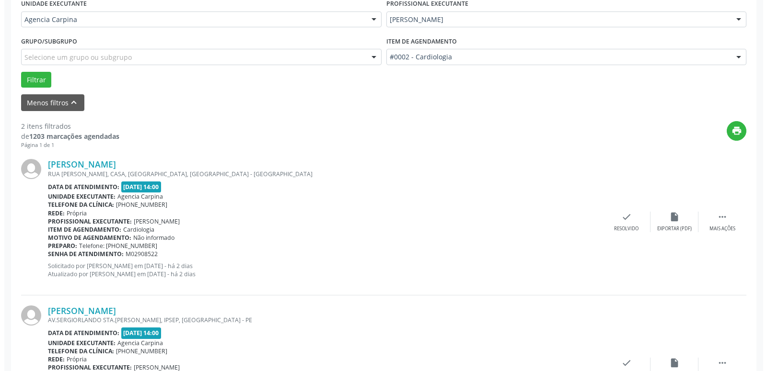
scroll to position [232, 0]
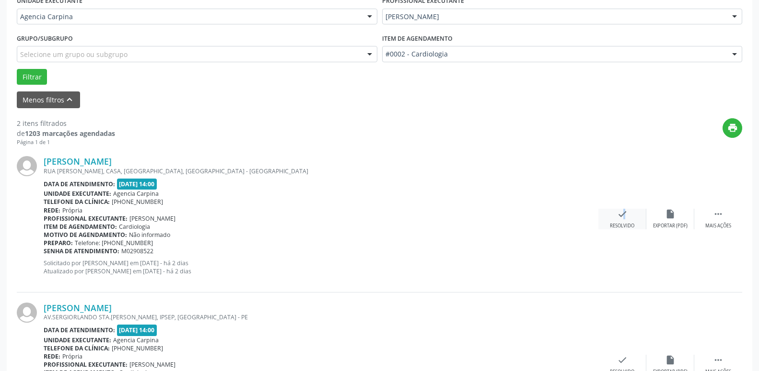
click at [618, 219] on icon "check" at bounding box center [622, 214] width 11 height 11
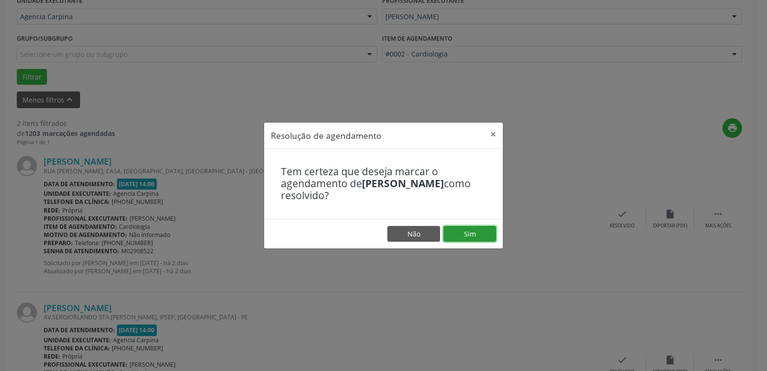
click at [460, 236] on button "Sim" at bounding box center [469, 234] width 53 height 16
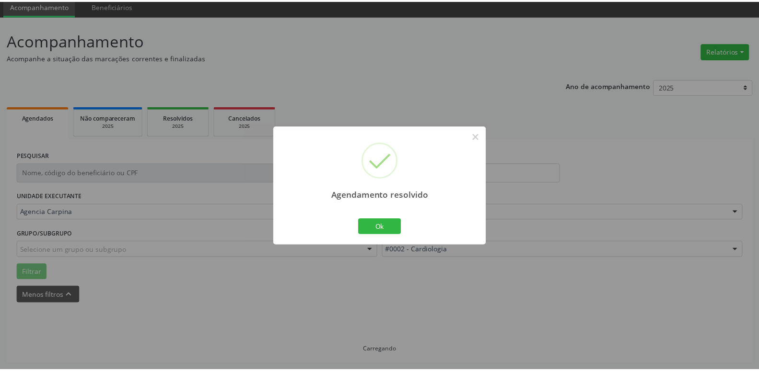
scroll to position [37, 0]
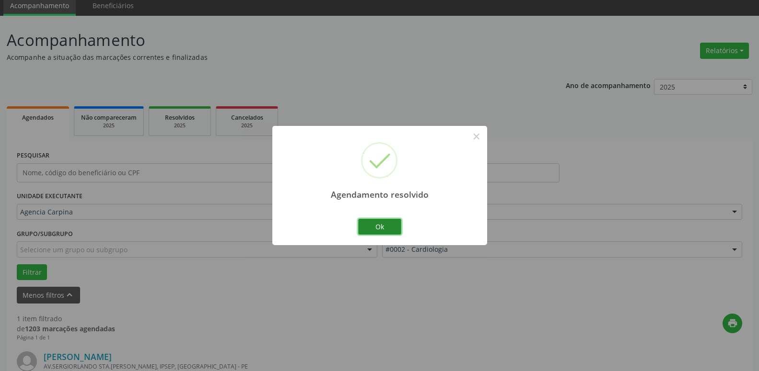
click at [386, 228] on button "Ok" at bounding box center [379, 227] width 43 height 16
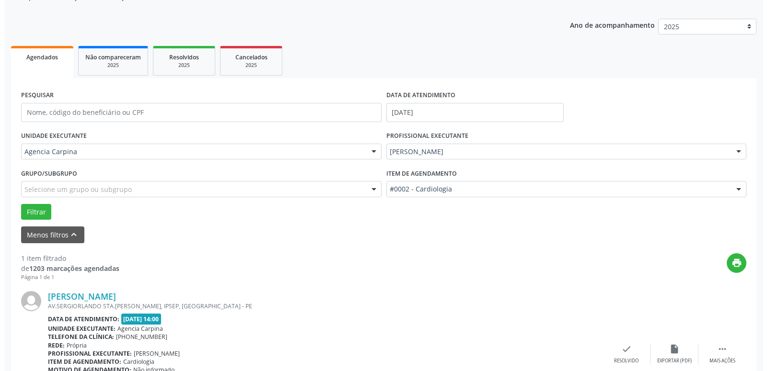
scroll to position [170, 0]
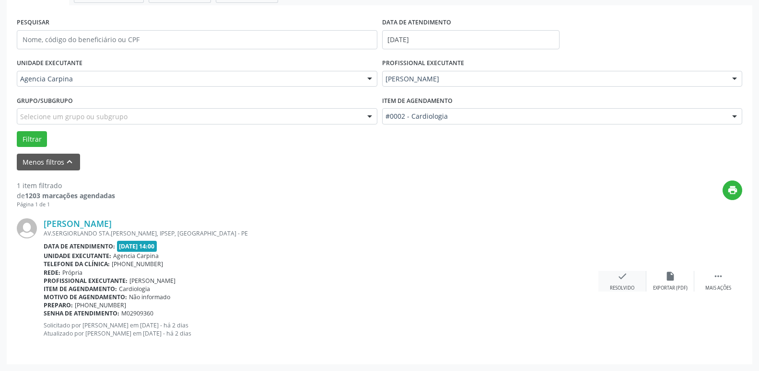
click at [622, 277] on icon "check" at bounding box center [622, 276] width 11 height 11
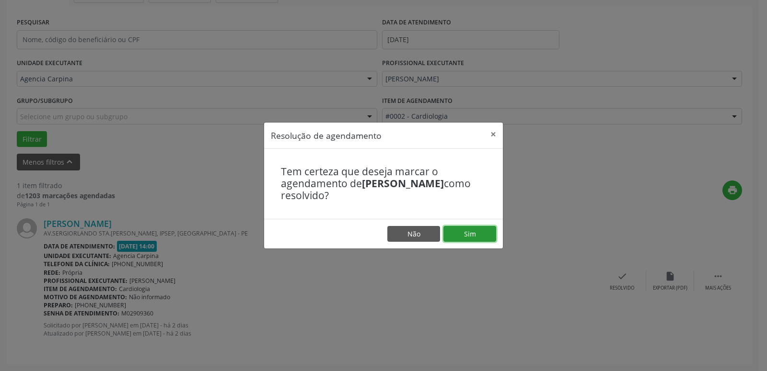
click at [463, 233] on button "Sim" at bounding box center [469, 234] width 53 height 16
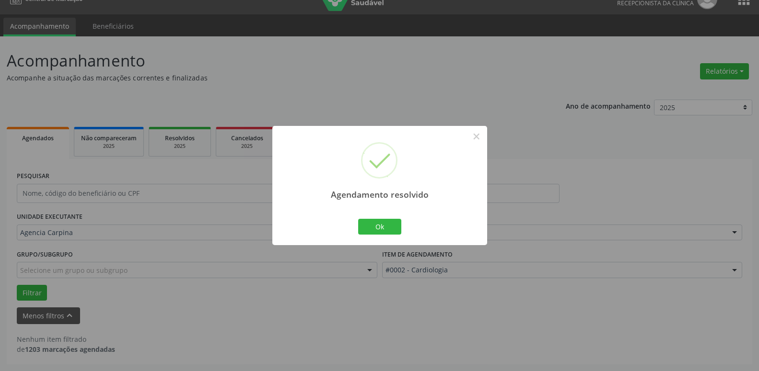
scroll to position [16, 0]
click at [372, 223] on button "Ok" at bounding box center [379, 227] width 43 height 16
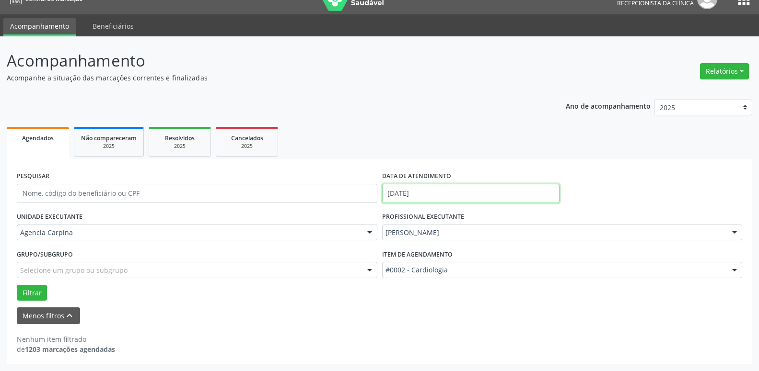
click at [426, 190] on input "[DATE]" at bounding box center [471, 193] width 178 height 19
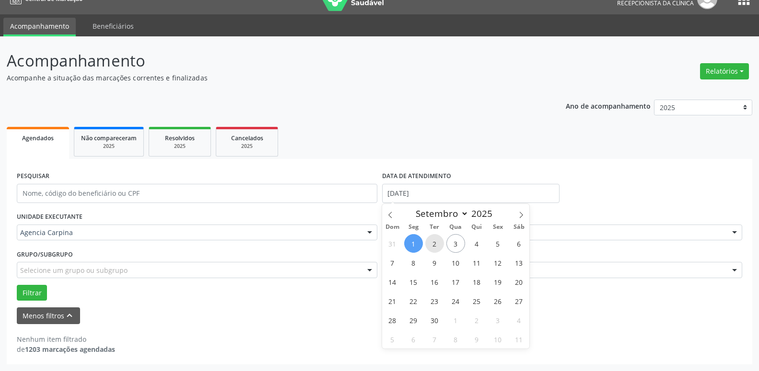
click at [438, 244] on span "2" at bounding box center [434, 243] width 19 height 19
type input "[DATE]"
click at [438, 244] on span "2" at bounding box center [434, 243] width 19 height 19
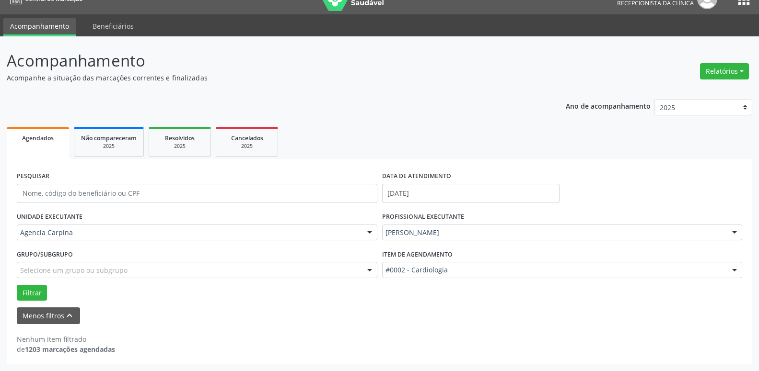
click at [737, 232] on div at bounding box center [734, 233] width 14 height 16
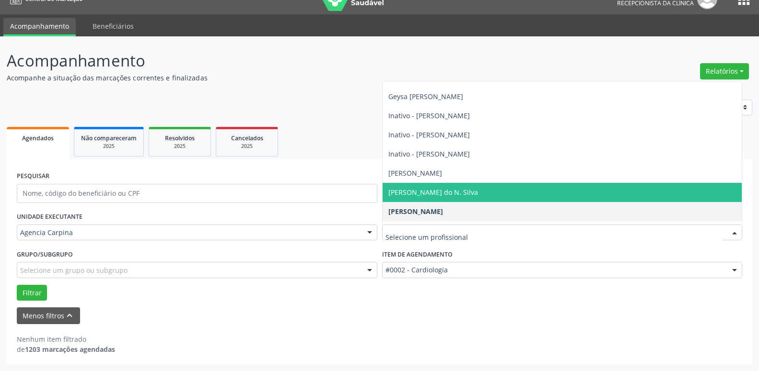
scroll to position [219, 0]
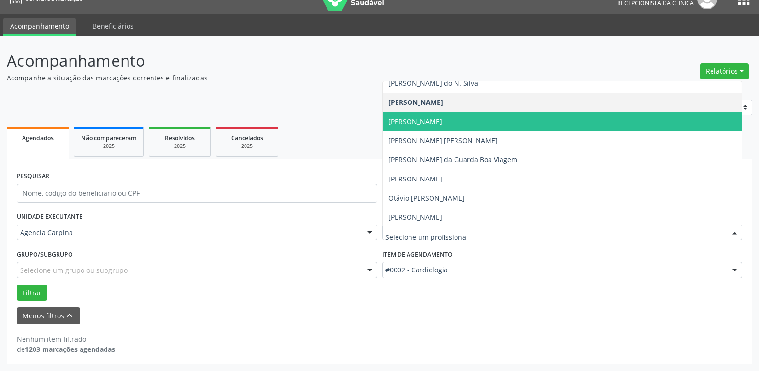
click at [587, 119] on span "[PERSON_NAME]" at bounding box center [561, 121] width 359 height 19
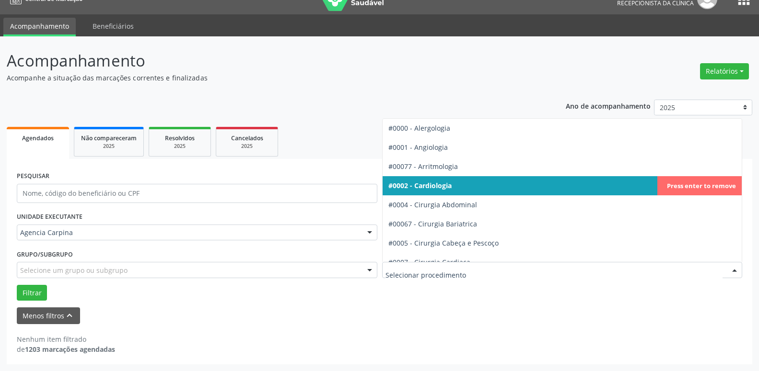
click at [737, 269] on div at bounding box center [734, 271] width 14 height 16
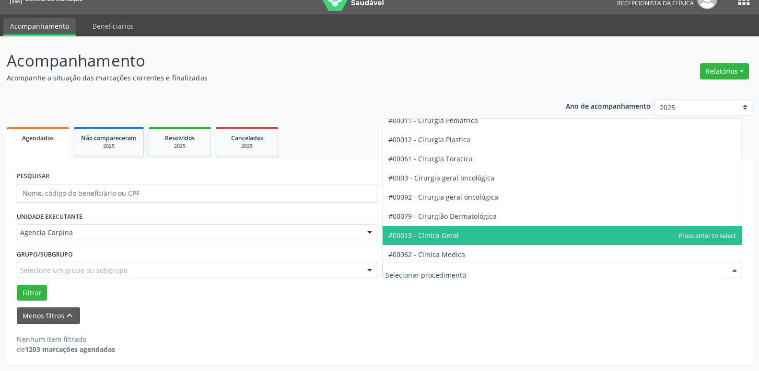
click at [485, 229] on span "#00013 - Clinica Geral" at bounding box center [561, 235] width 359 height 19
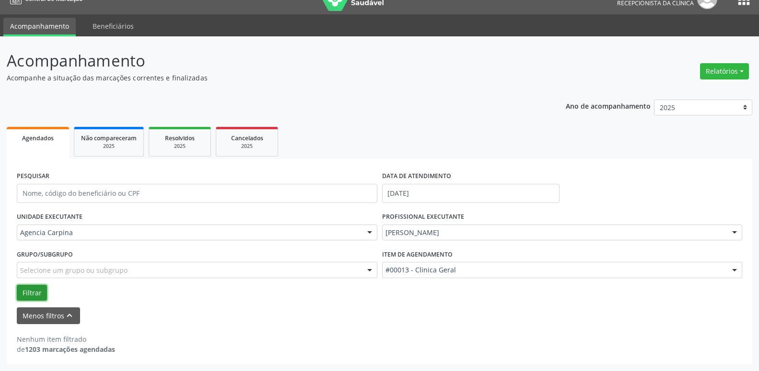
click at [30, 297] on button "Filtrar" at bounding box center [32, 293] width 30 height 16
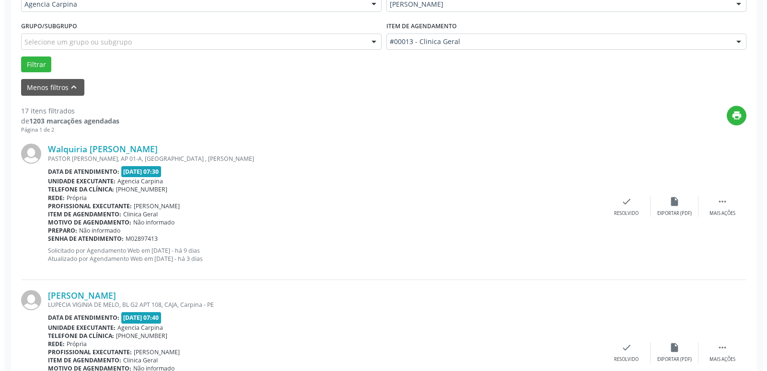
scroll to position [261, 0]
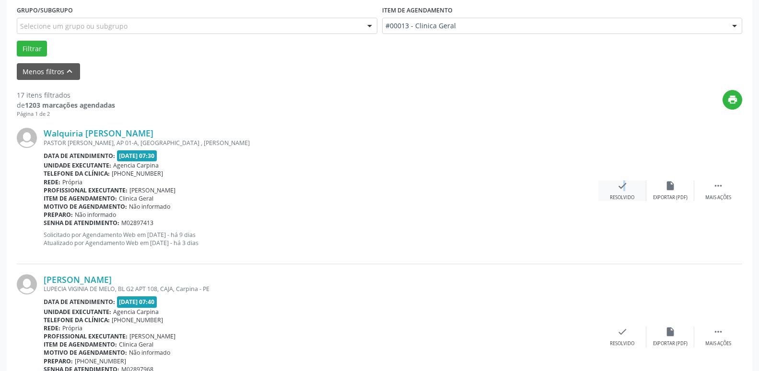
click at [618, 191] on icon "check" at bounding box center [622, 186] width 11 height 11
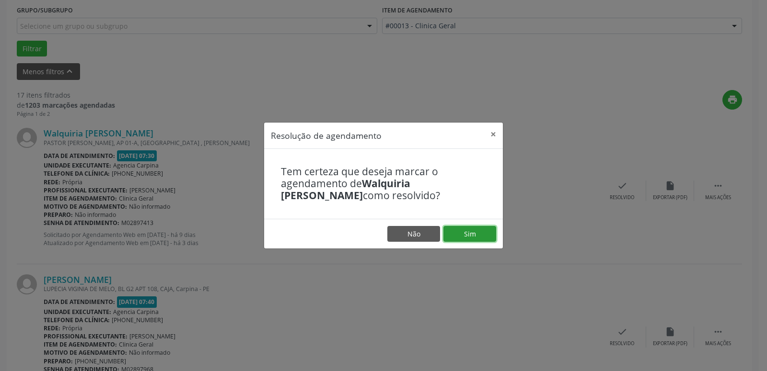
click at [459, 234] on button "Sim" at bounding box center [469, 234] width 53 height 16
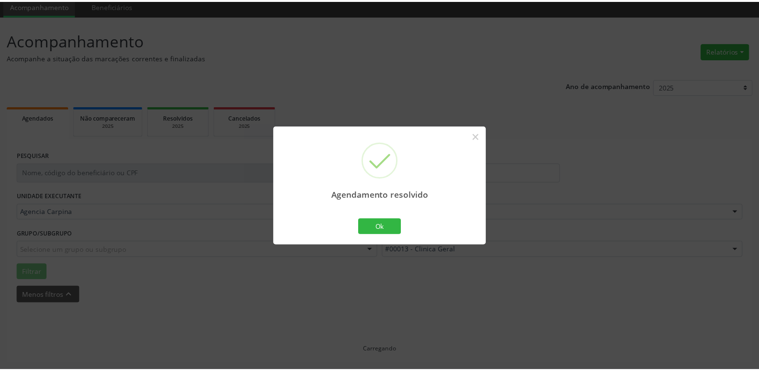
scroll to position [37, 0]
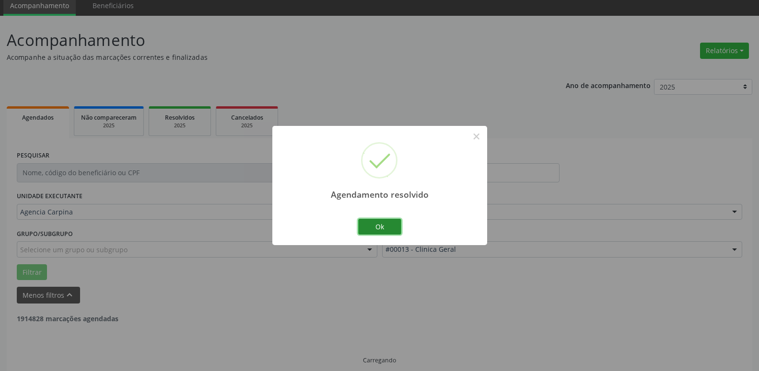
click at [373, 229] on button "Ok" at bounding box center [379, 227] width 43 height 16
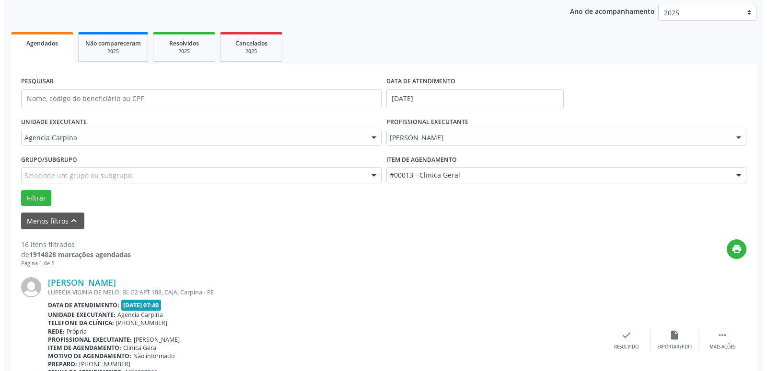
scroll to position [135, 0]
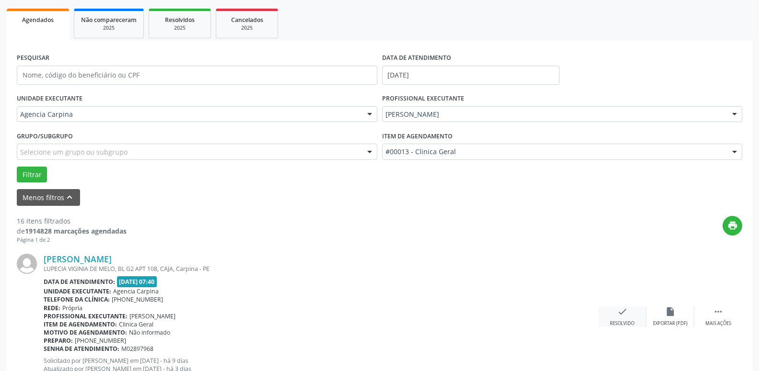
click at [616, 318] on div "check Resolvido" at bounding box center [622, 317] width 48 height 21
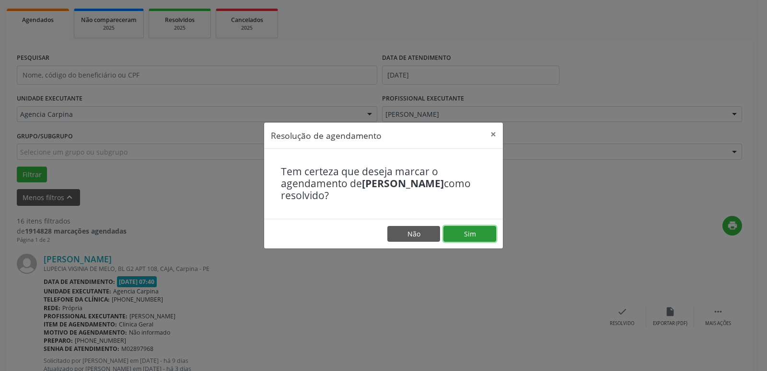
click at [467, 242] on button "Sim" at bounding box center [469, 234] width 53 height 16
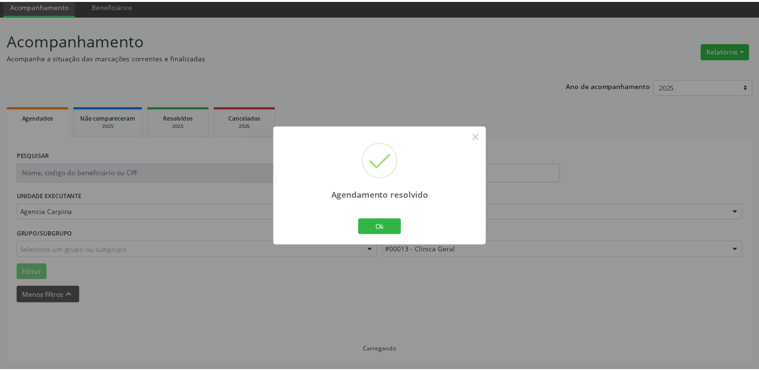
scroll to position [37, 0]
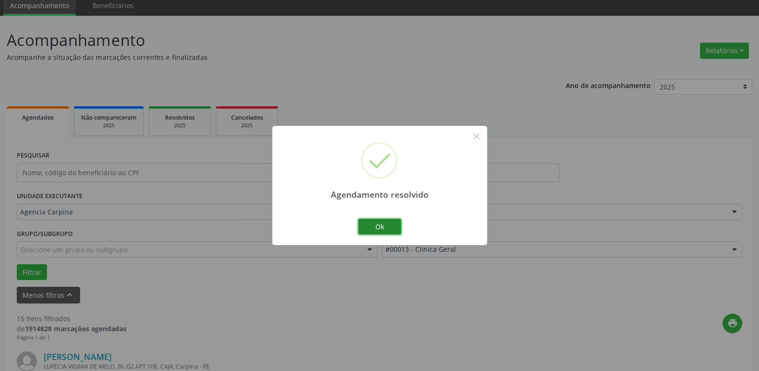
click at [384, 222] on button "Ok" at bounding box center [379, 227] width 43 height 16
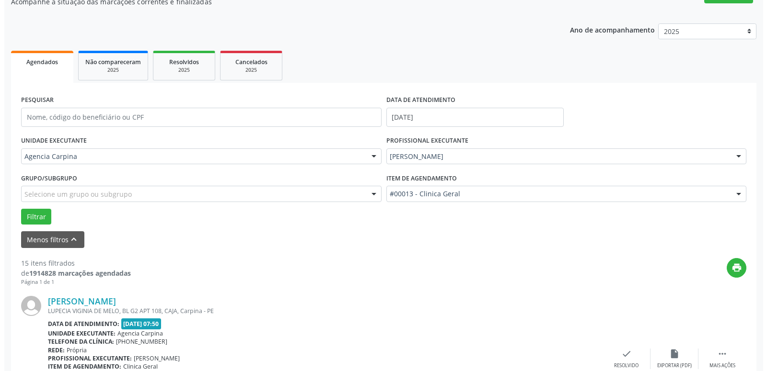
scroll to position [184, 0]
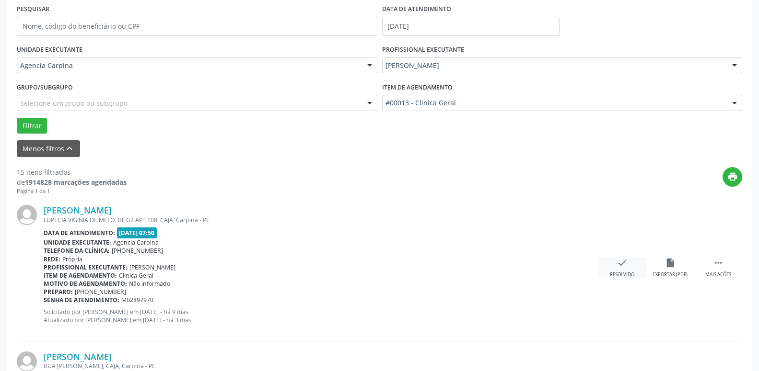
click at [618, 268] on icon "check" at bounding box center [622, 263] width 11 height 11
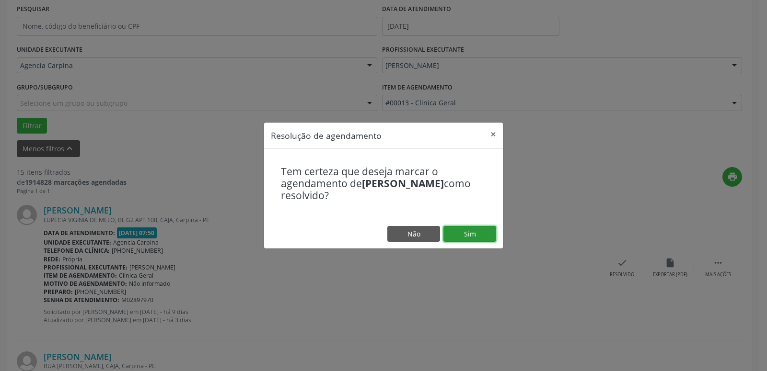
click at [479, 235] on button "Sim" at bounding box center [469, 234] width 53 height 16
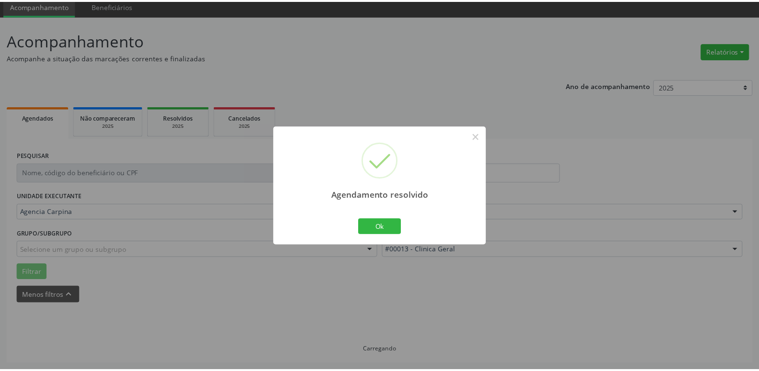
scroll to position [37, 0]
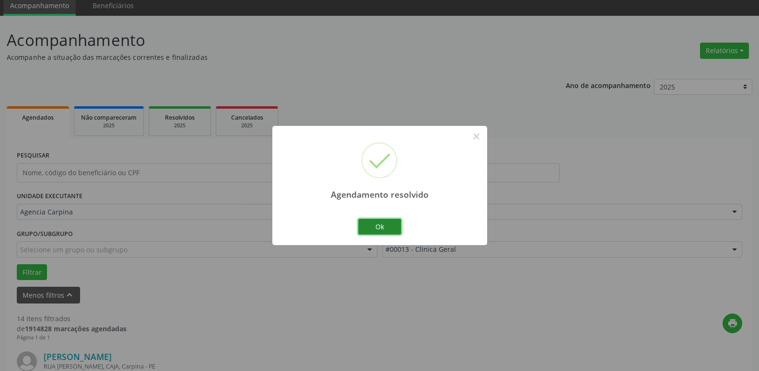
click at [370, 227] on button "Ok" at bounding box center [379, 227] width 43 height 16
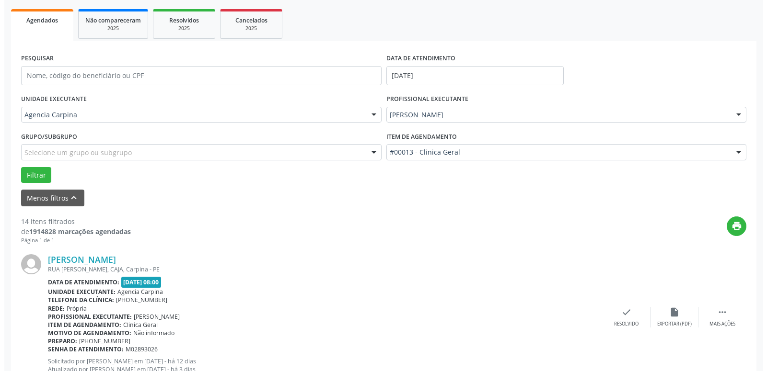
scroll to position [135, 0]
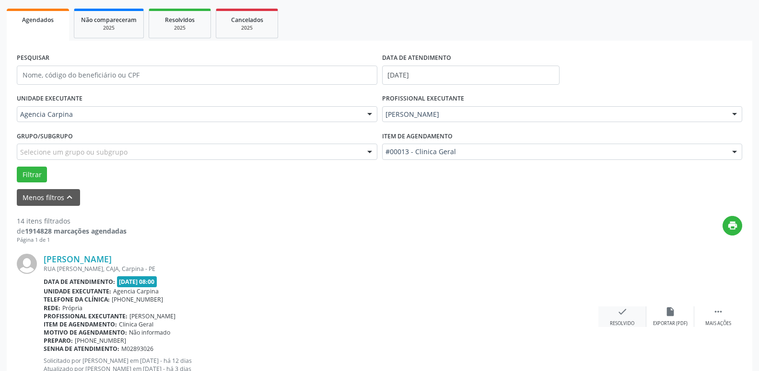
click at [622, 322] on div "Resolvido" at bounding box center [622, 324] width 24 height 7
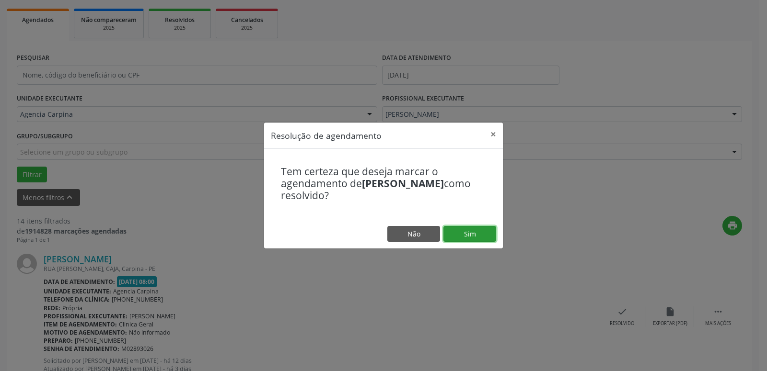
click at [480, 234] on button "Sim" at bounding box center [469, 234] width 53 height 16
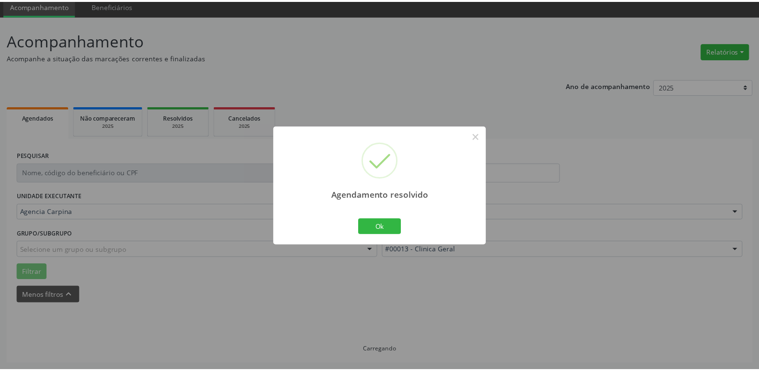
scroll to position [37, 0]
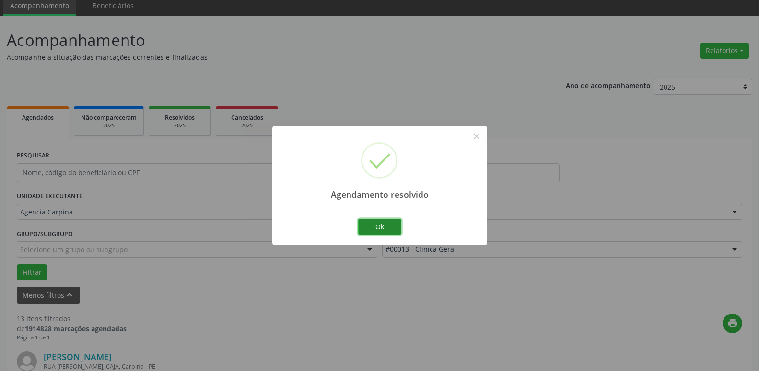
click at [381, 228] on button "Ok" at bounding box center [379, 227] width 43 height 16
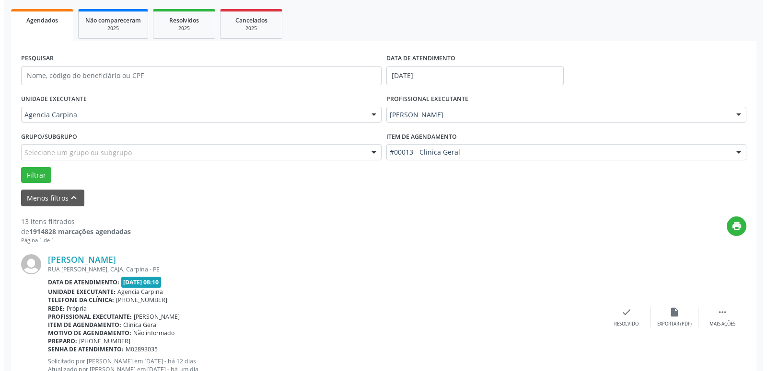
scroll to position [135, 0]
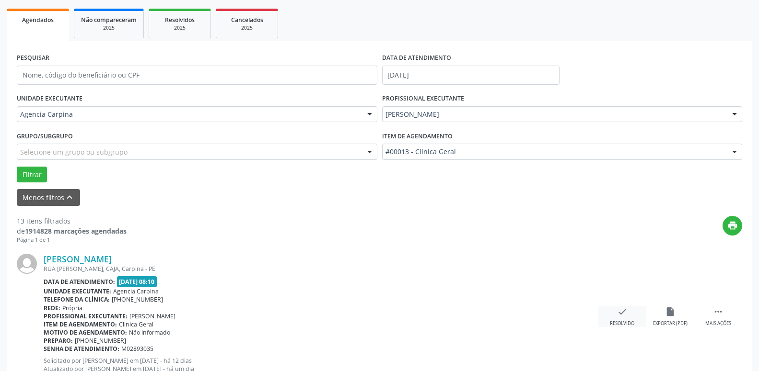
click at [620, 317] on icon "check" at bounding box center [622, 312] width 11 height 11
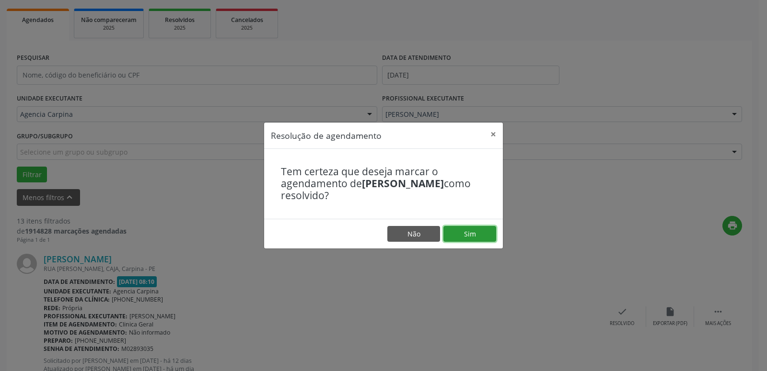
click at [491, 231] on button "Sim" at bounding box center [469, 234] width 53 height 16
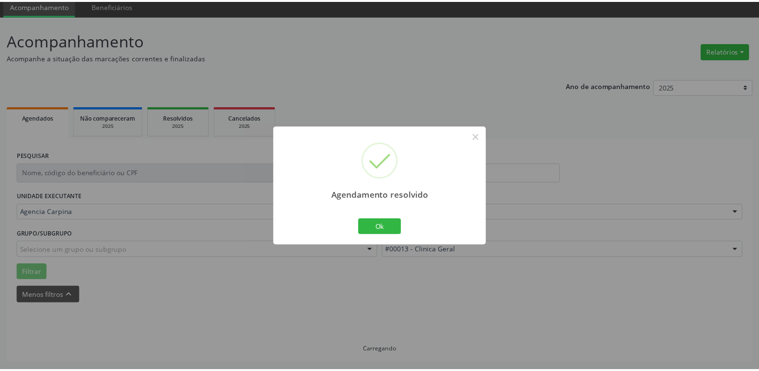
scroll to position [37, 0]
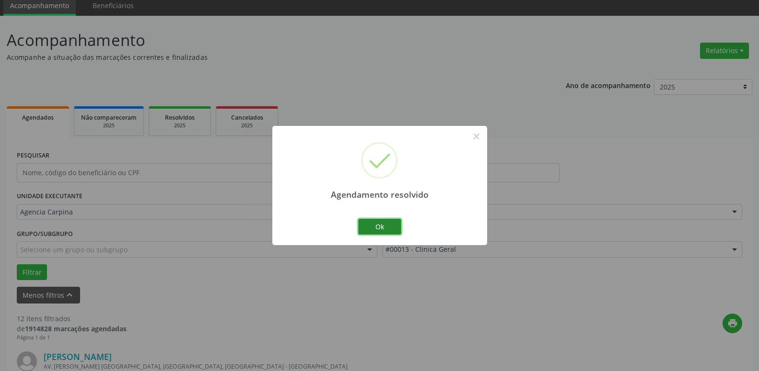
click at [382, 224] on button "Ok" at bounding box center [379, 227] width 43 height 16
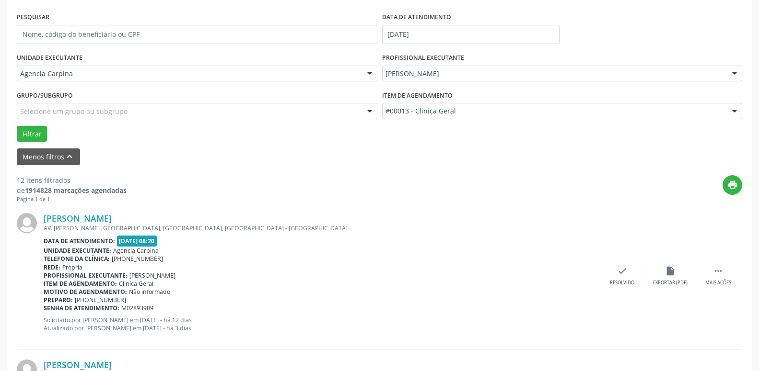
scroll to position [184, 0]
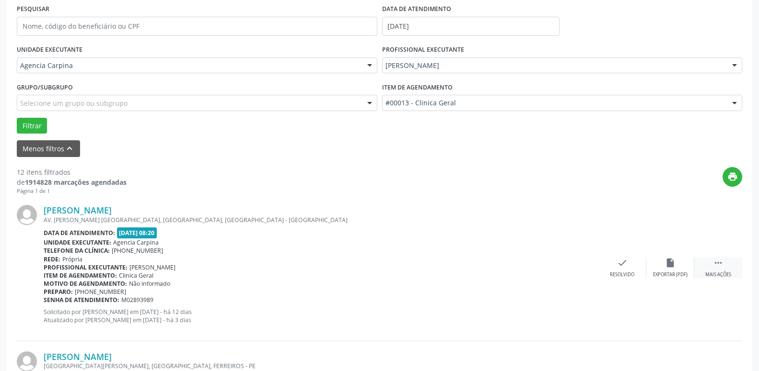
click at [716, 266] on icon "" at bounding box center [718, 263] width 11 height 11
click at [664, 271] on div "alarm_off Não compareceu" at bounding box center [670, 268] width 48 height 21
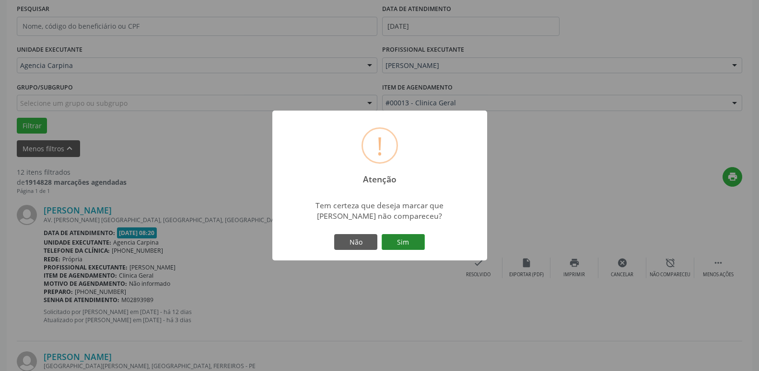
click at [415, 244] on button "Sim" at bounding box center [402, 242] width 43 height 16
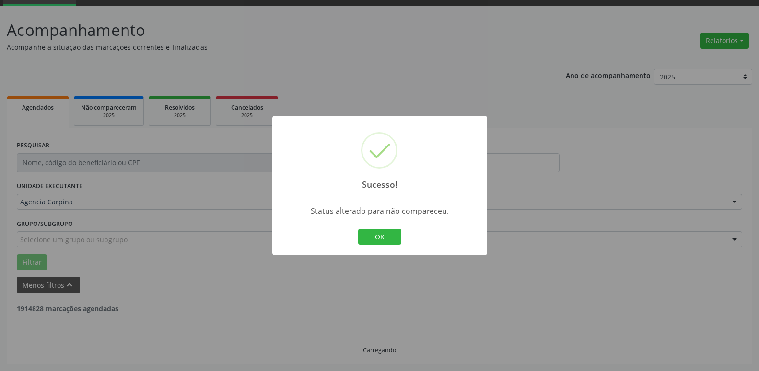
scroll to position [47, 0]
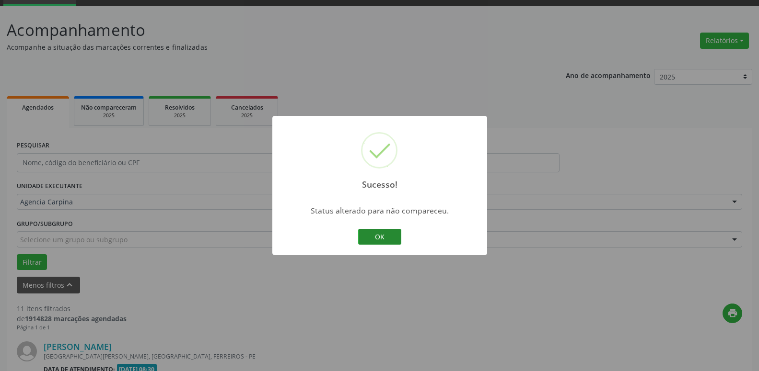
click at [380, 236] on button "OK" at bounding box center [379, 237] width 43 height 16
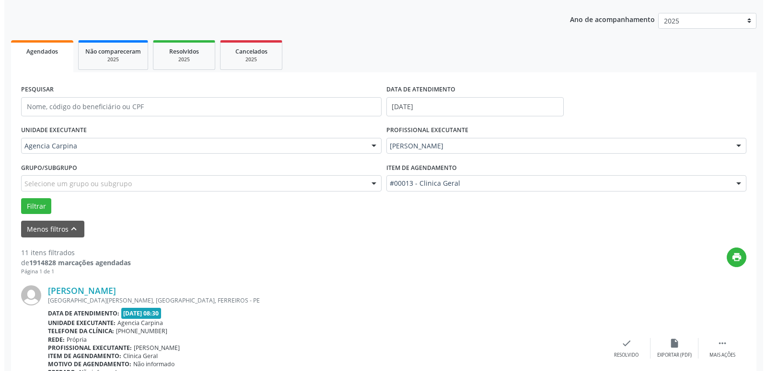
scroll to position [145, 0]
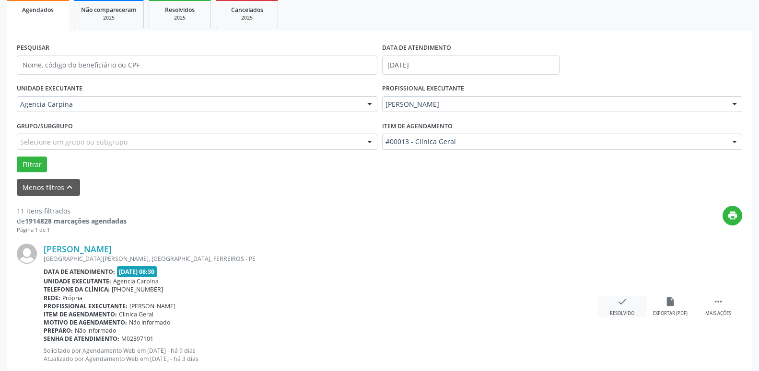
click at [617, 307] on icon "check" at bounding box center [622, 302] width 11 height 11
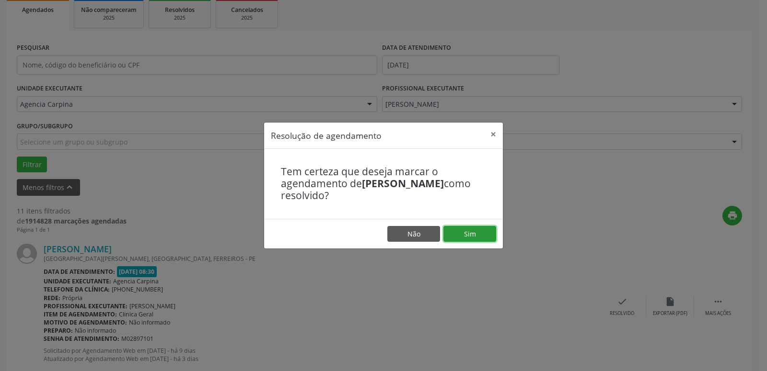
click at [476, 238] on button "Sim" at bounding box center [469, 234] width 53 height 16
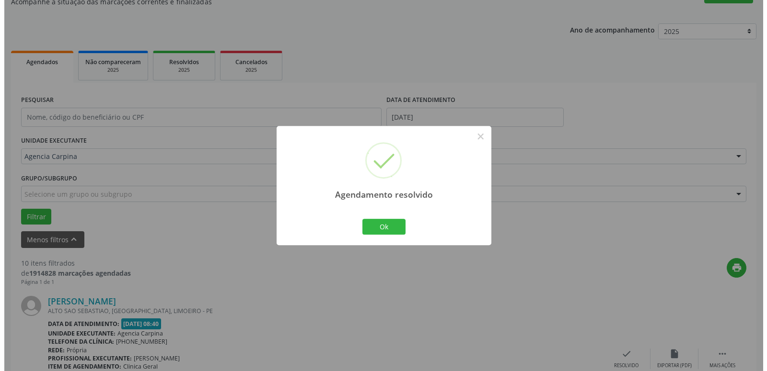
scroll to position [135, 0]
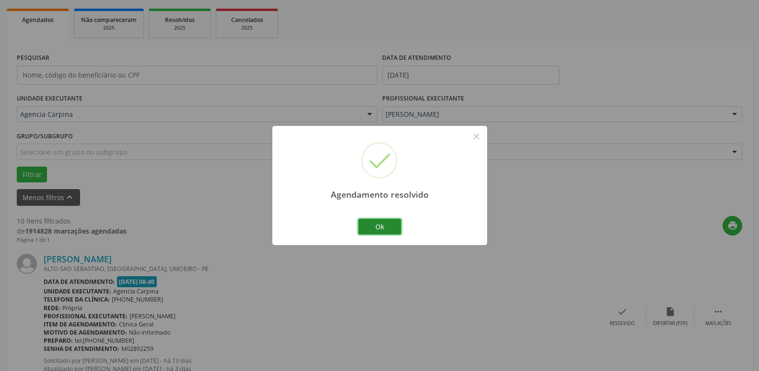
click at [382, 230] on button "Ok" at bounding box center [379, 227] width 43 height 16
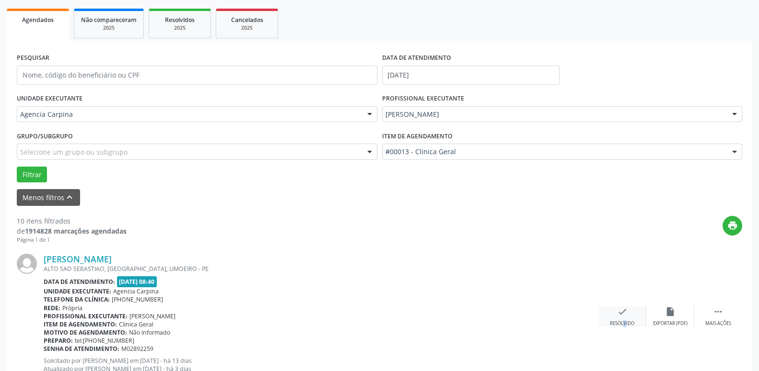
click at [616, 318] on div "check Resolvido" at bounding box center [622, 317] width 48 height 21
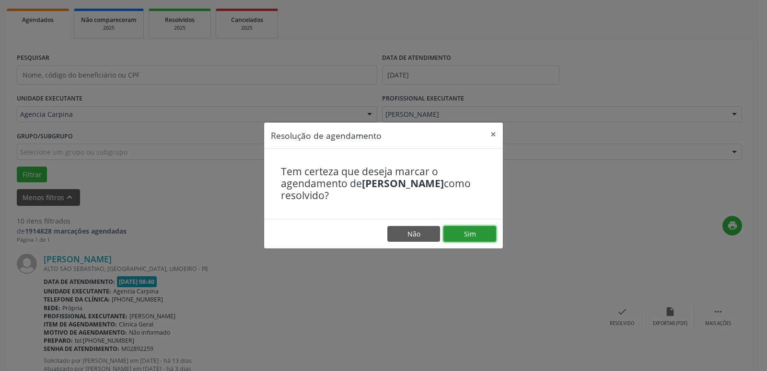
click at [474, 238] on button "Sim" at bounding box center [469, 234] width 53 height 16
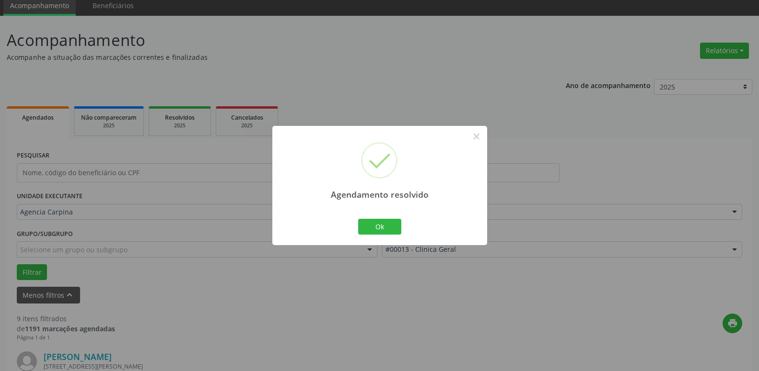
scroll to position [86, 0]
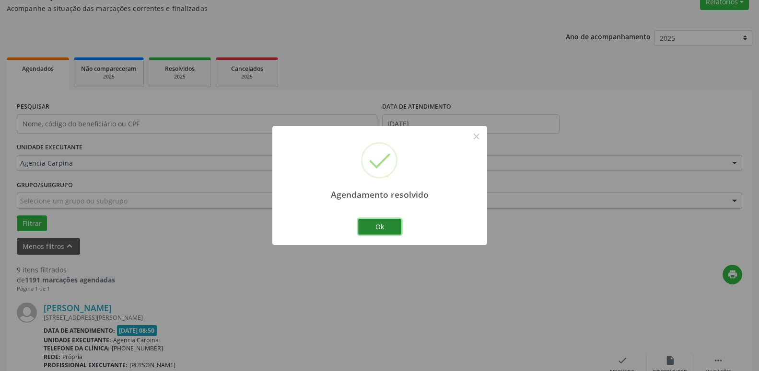
click at [381, 226] on button "Ok" at bounding box center [379, 227] width 43 height 16
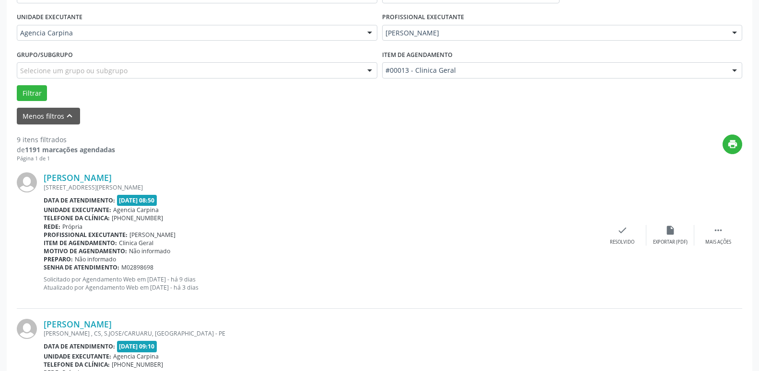
scroll to position [232, 0]
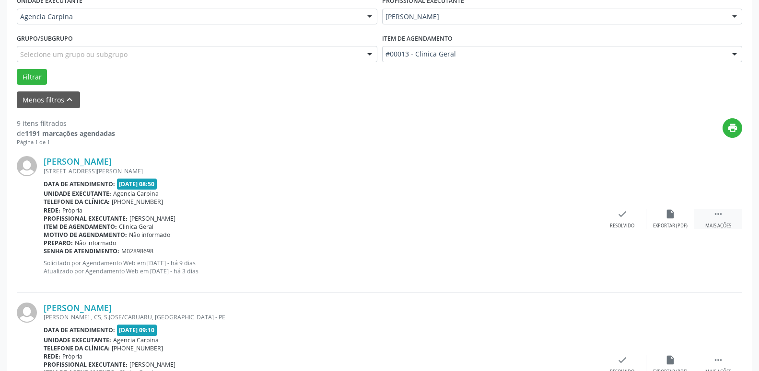
click at [712, 220] on div " Mais ações" at bounding box center [718, 219] width 48 height 21
click at [664, 227] on div "Não compareceu" at bounding box center [669, 226] width 41 height 7
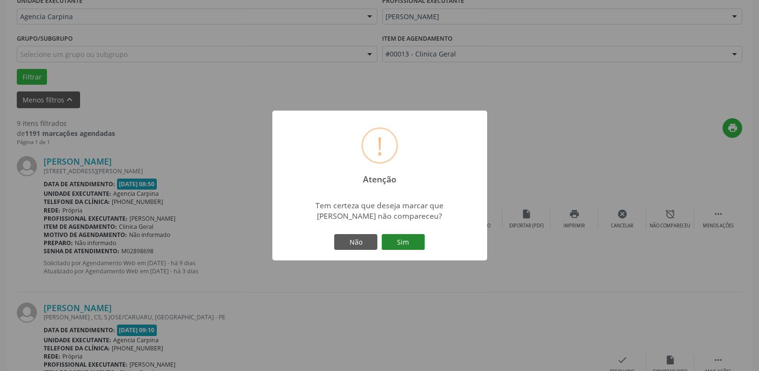
click at [399, 239] on button "Sim" at bounding box center [402, 242] width 43 height 16
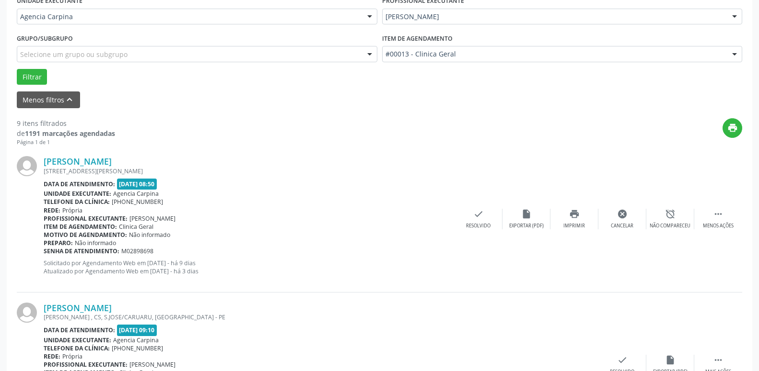
scroll to position [47, 0]
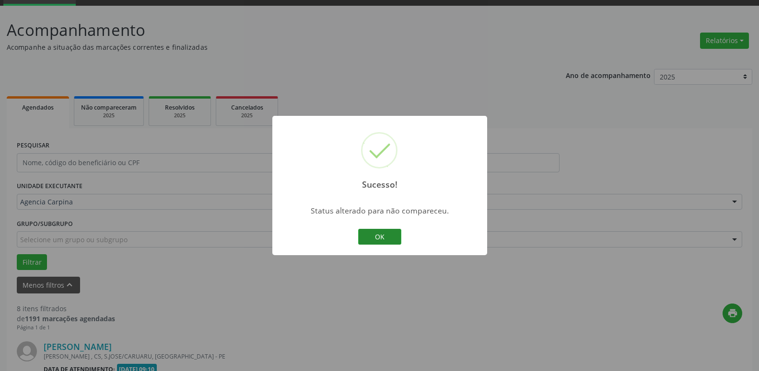
click at [387, 234] on button "OK" at bounding box center [379, 237] width 43 height 16
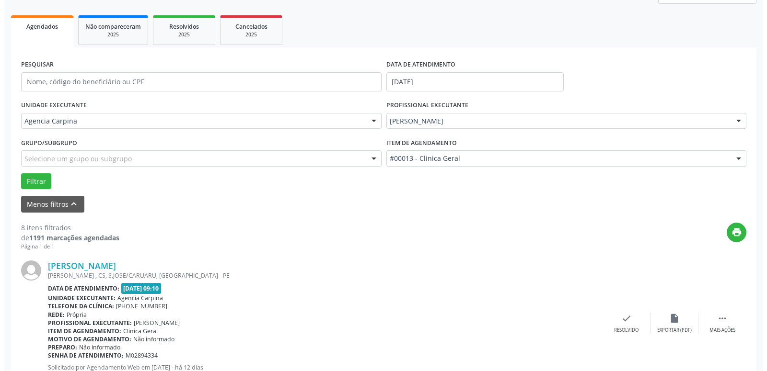
scroll to position [194, 0]
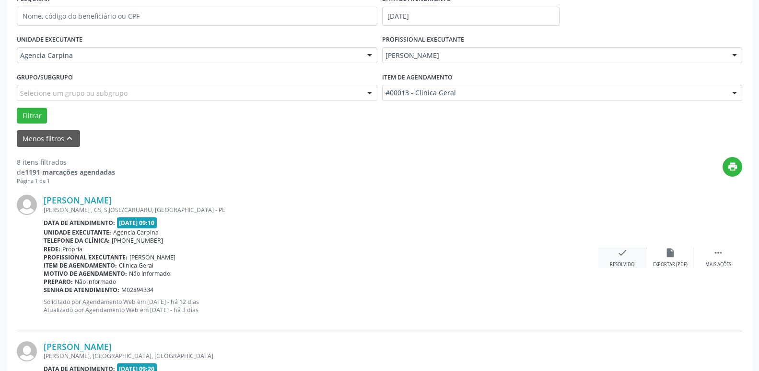
click at [621, 254] on icon "check" at bounding box center [622, 253] width 11 height 11
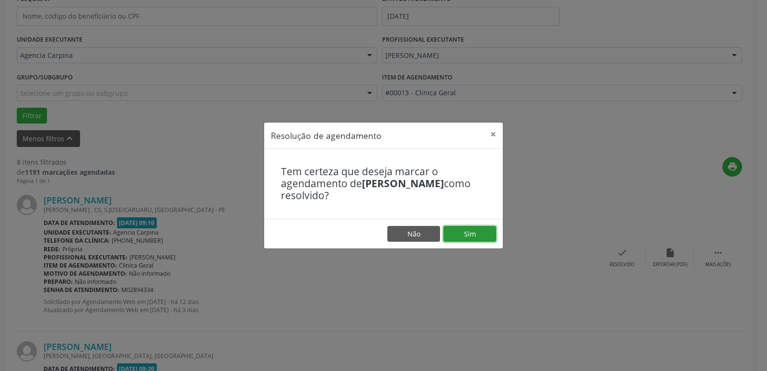
click at [460, 234] on button "Sim" at bounding box center [469, 234] width 53 height 16
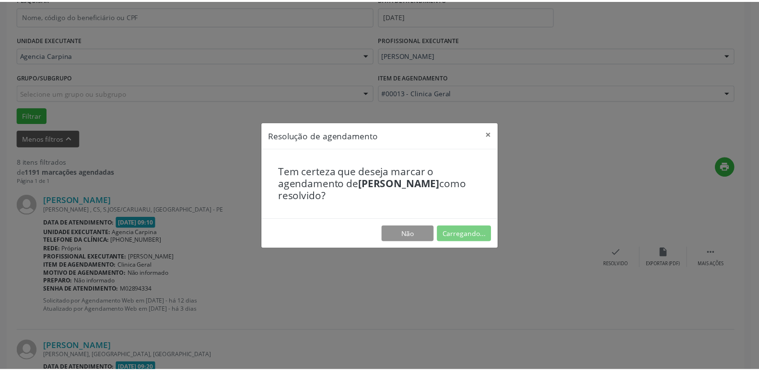
scroll to position [37, 0]
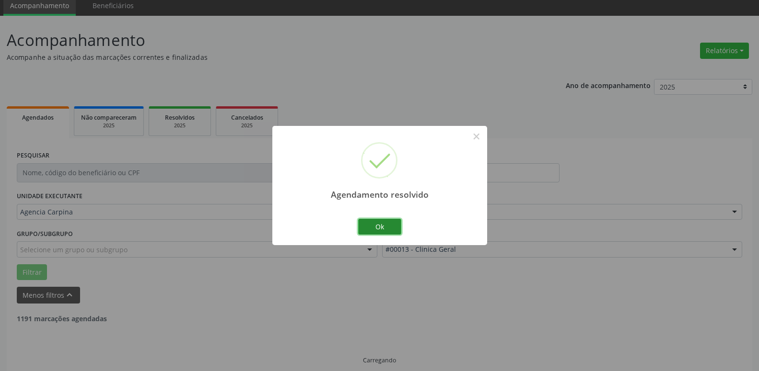
click at [376, 221] on button "Ok" at bounding box center [379, 227] width 43 height 16
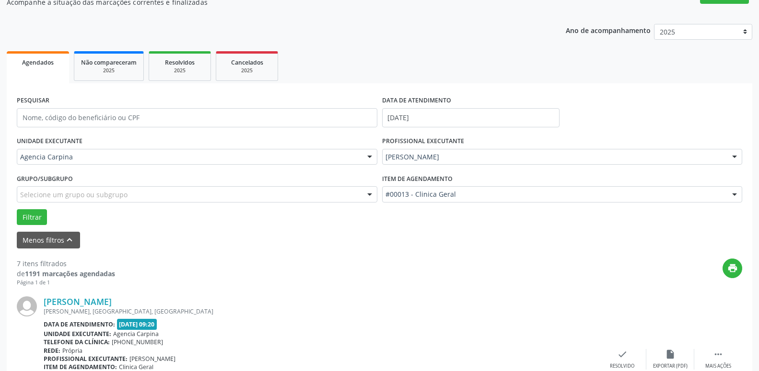
scroll to position [184, 0]
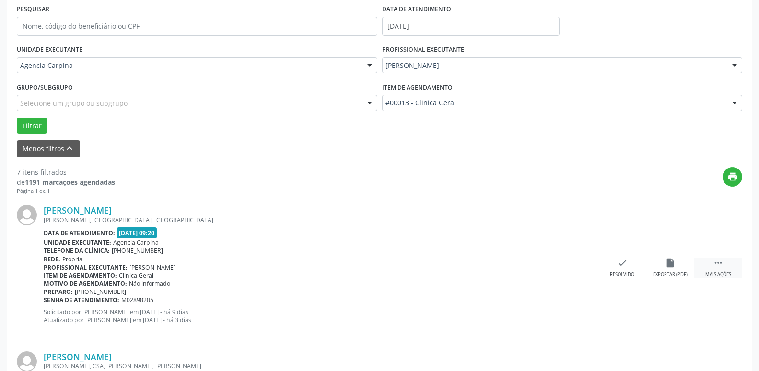
click at [721, 265] on icon "" at bounding box center [718, 263] width 11 height 11
click at [670, 272] on div "Não compareceu" at bounding box center [669, 275] width 41 height 7
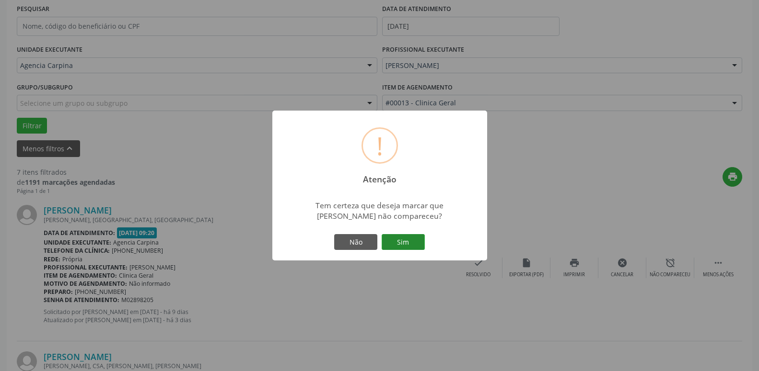
click at [403, 243] on button "Sim" at bounding box center [402, 242] width 43 height 16
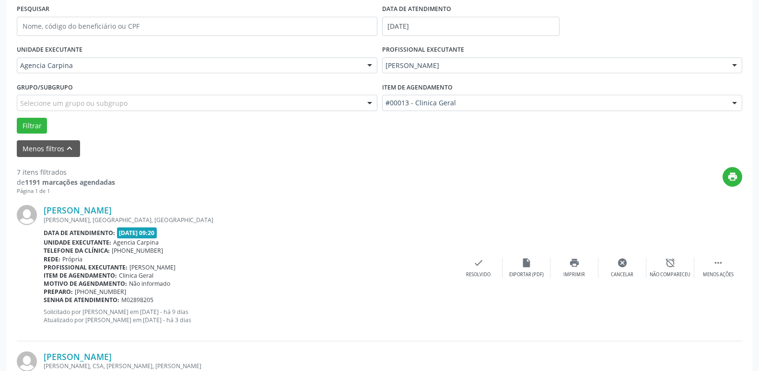
scroll to position [47, 0]
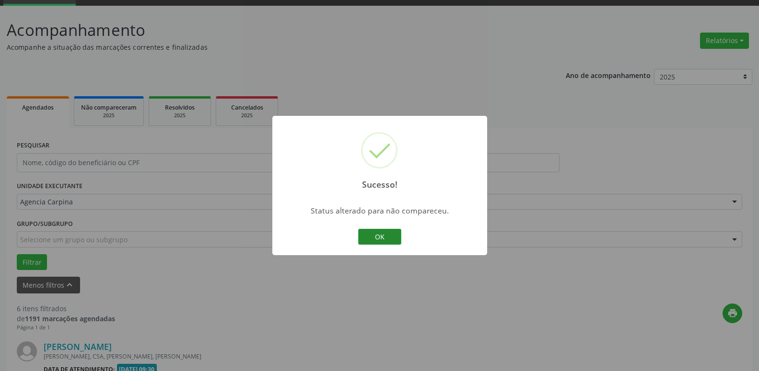
click at [370, 237] on button "OK" at bounding box center [379, 237] width 43 height 16
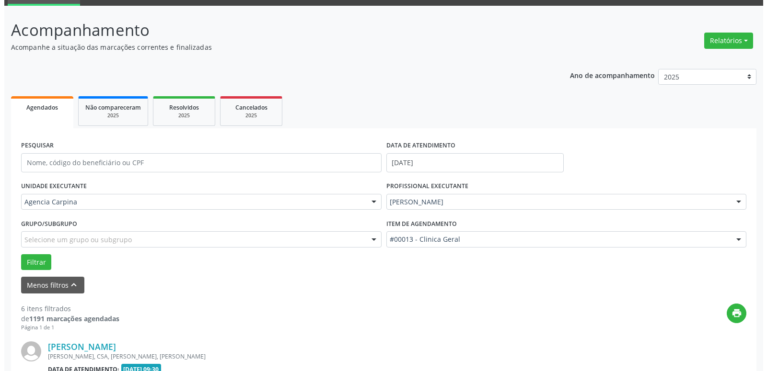
scroll to position [194, 0]
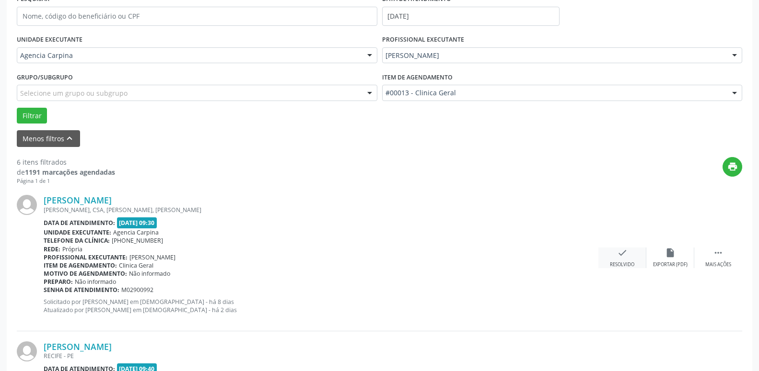
click at [616, 255] on div "check Resolvido" at bounding box center [622, 258] width 48 height 21
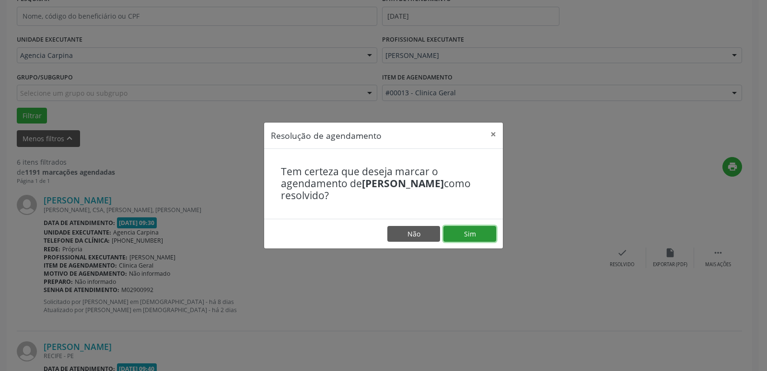
click at [476, 231] on button "Sim" at bounding box center [469, 234] width 53 height 16
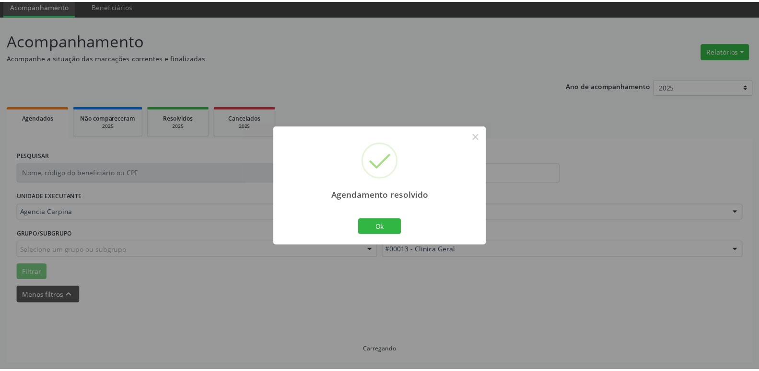
scroll to position [37, 0]
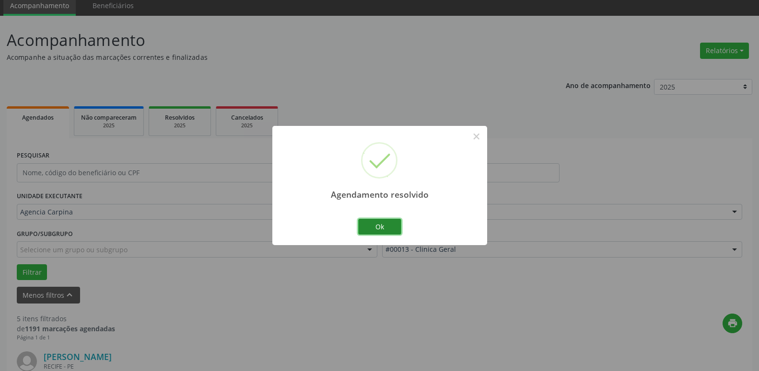
click at [373, 226] on button "Ok" at bounding box center [379, 227] width 43 height 16
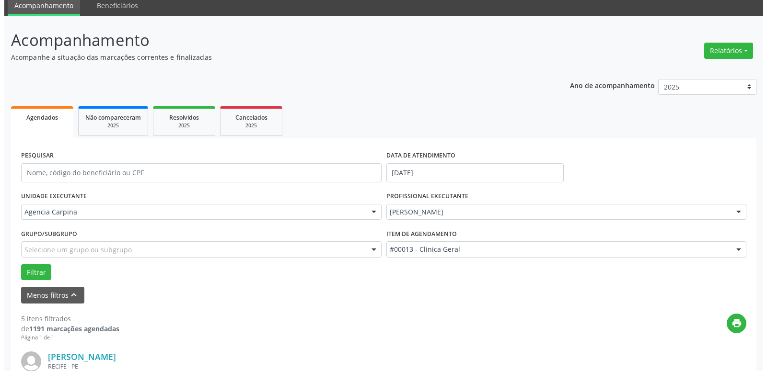
scroll to position [184, 0]
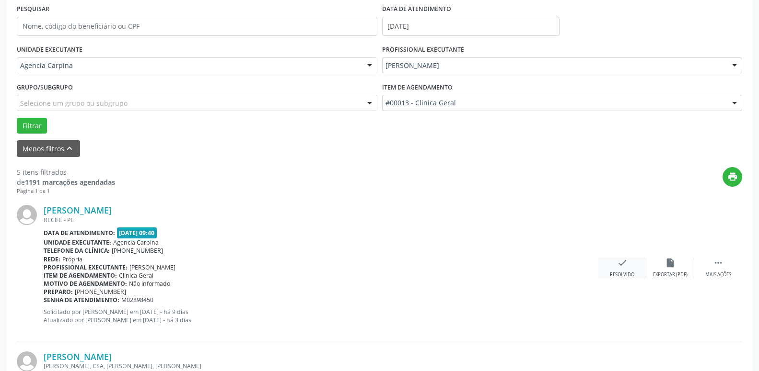
click at [620, 267] on icon "check" at bounding box center [622, 263] width 11 height 11
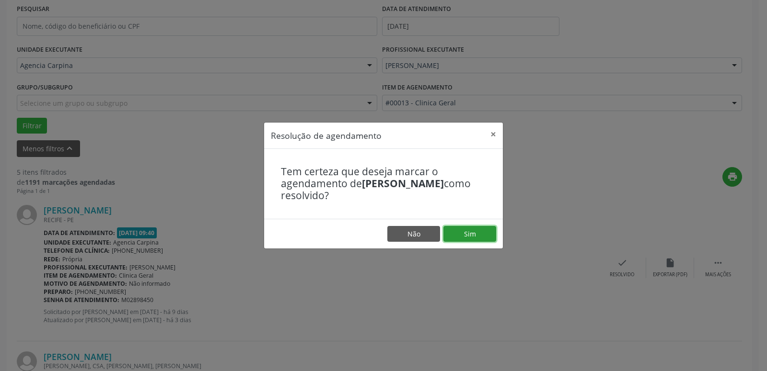
click at [467, 232] on button "Sim" at bounding box center [469, 234] width 53 height 16
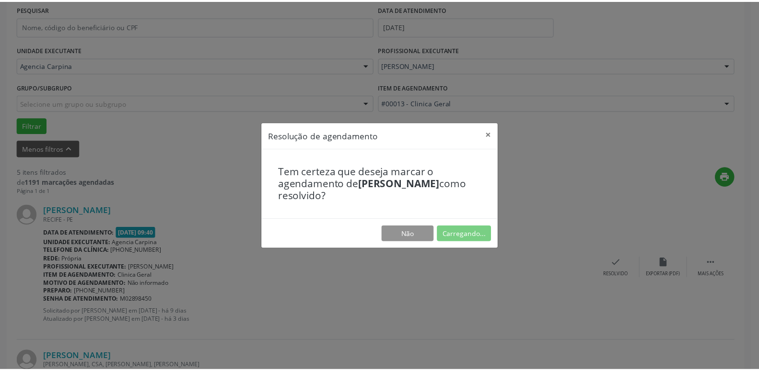
scroll to position [37, 0]
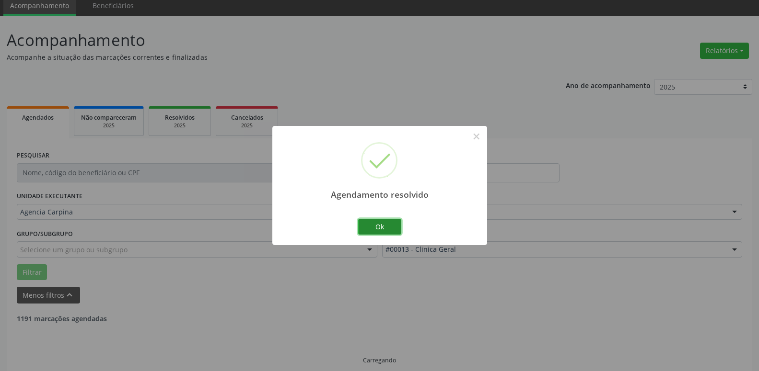
click at [385, 225] on button "Ok" at bounding box center [379, 227] width 43 height 16
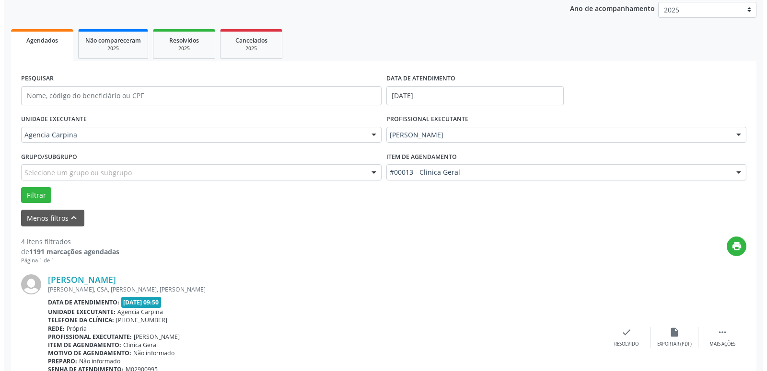
scroll to position [135, 0]
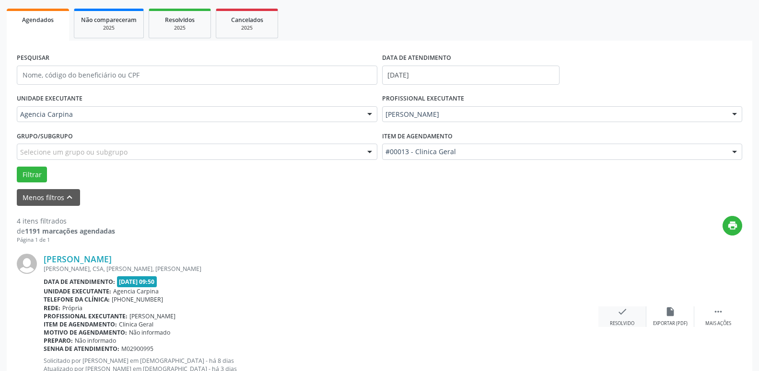
click at [615, 325] on div "Resolvido" at bounding box center [622, 324] width 24 height 7
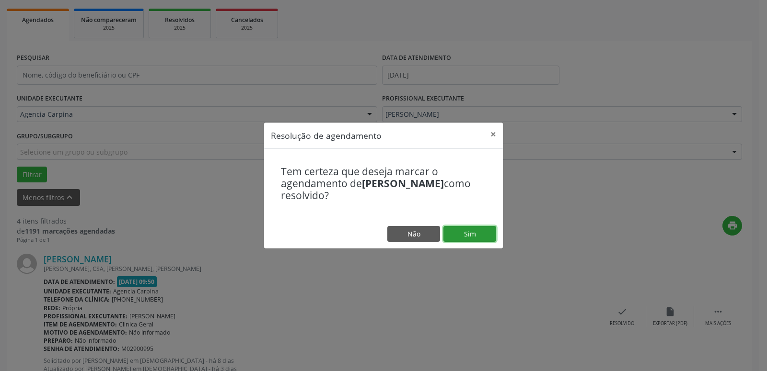
click at [484, 234] on button "Sim" at bounding box center [469, 234] width 53 height 16
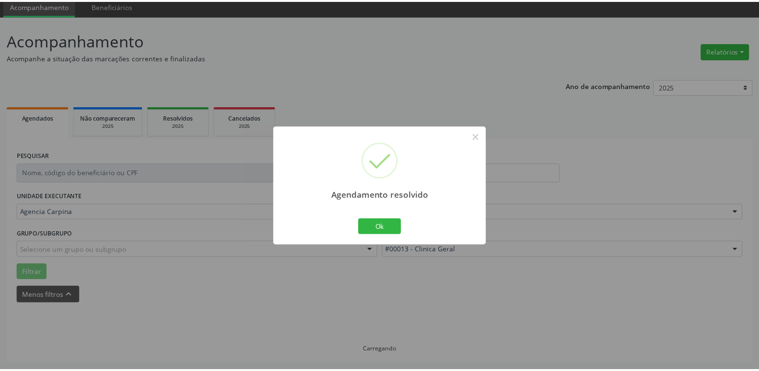
scroll to position [37, 0]
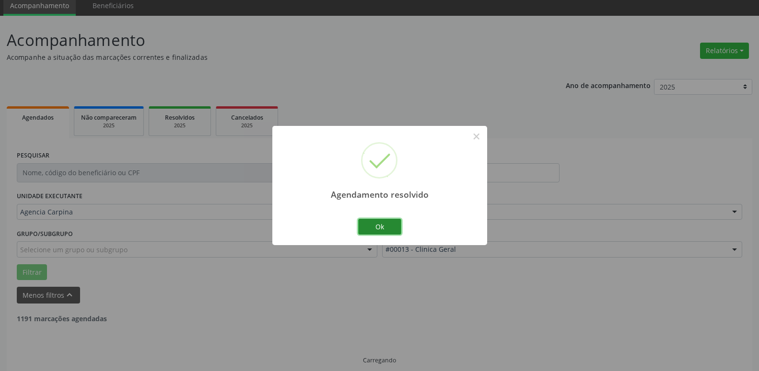
click at [381, 228] on button "Ok" at bounding box center [379, 227] width 43 height 16
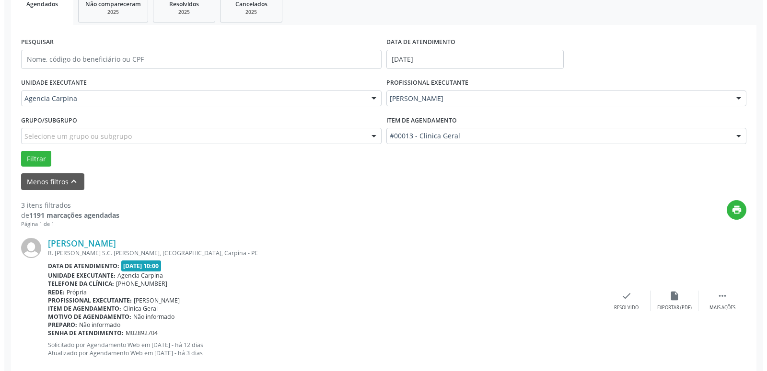
scroll to position [184, 0]
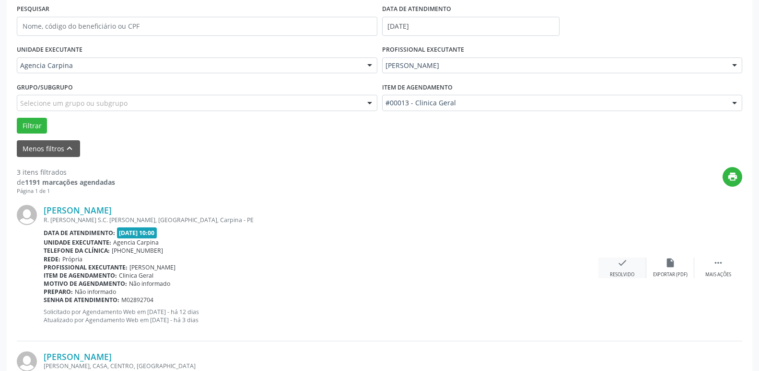
click at [620, 268] on icon "check" at bounding box center [622, 263] width 11 height 11
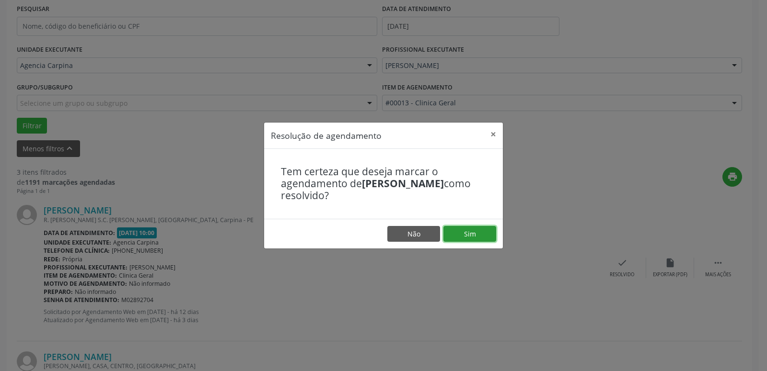
click at [492, 231] on button "Sim" at bounding box center [469, 234] width 53 height 16
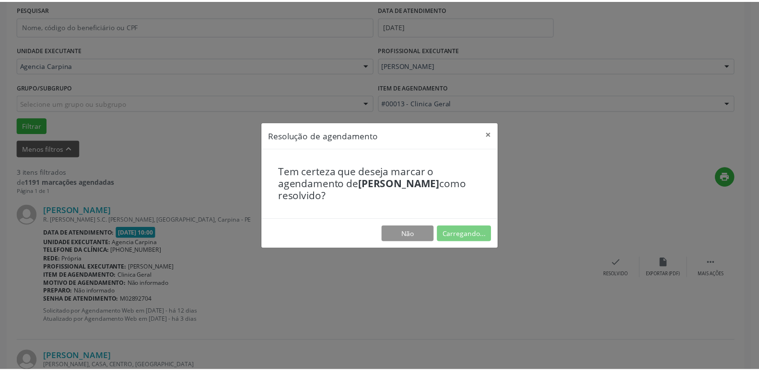
scroll to position [37, 0]
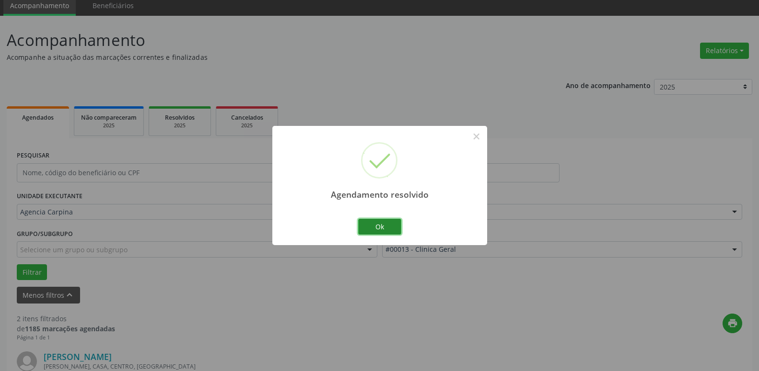
click at [380, 227] on button "Ok" at bounding box center [379, 227] width 43 height 16
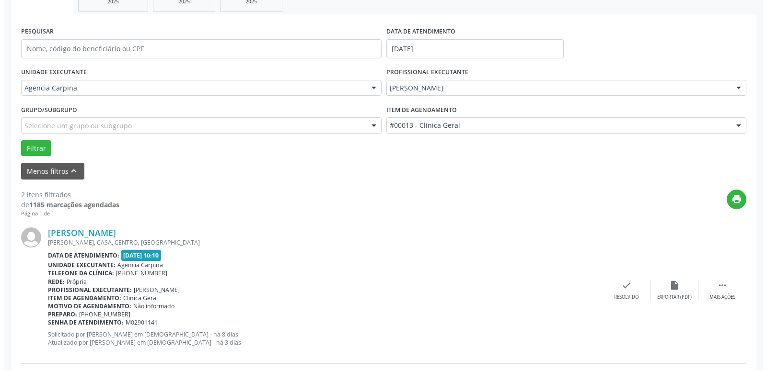
scroll to position [184, 0]
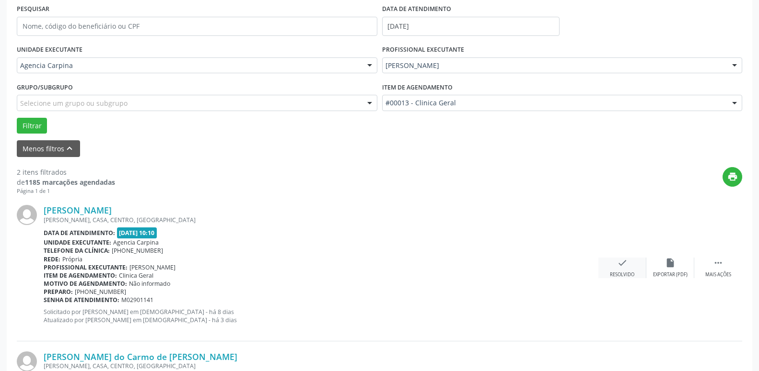
click at [619, 265] on icon "check" at bounding box center [622, 263] width 11 height 11
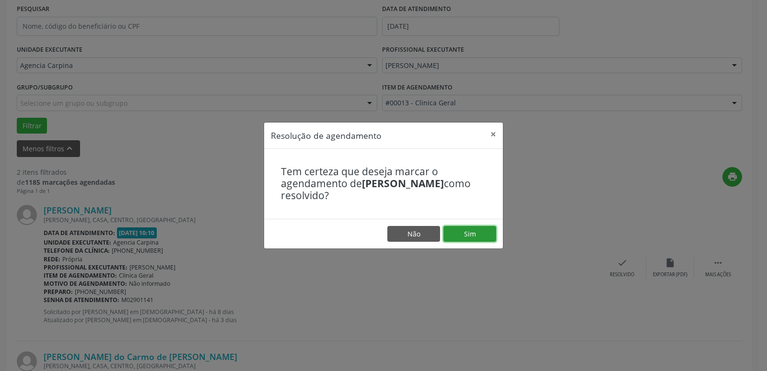
click at [478, 236] on button "Sim" at bounding box center [469, 234] width 53 height 16
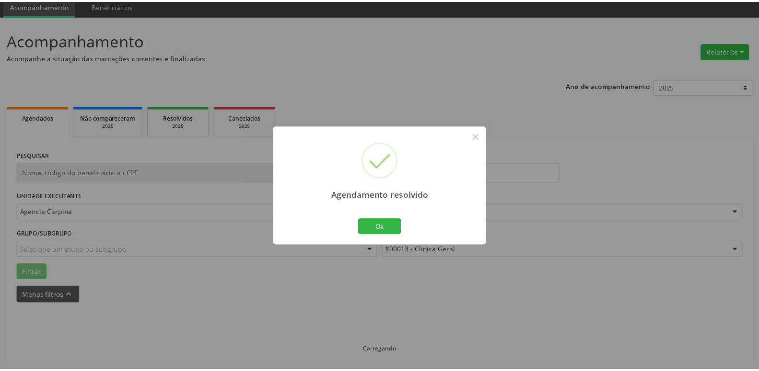
scroll to position [37, 0]
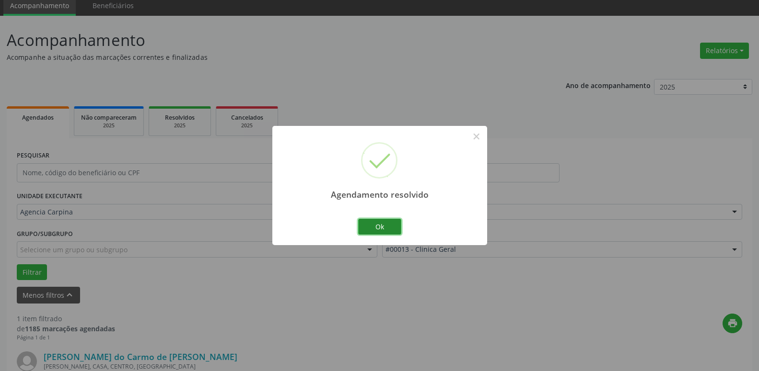
click at [381, 229] on button "Ok" at bounding box center [379, 227] width 43 height 16
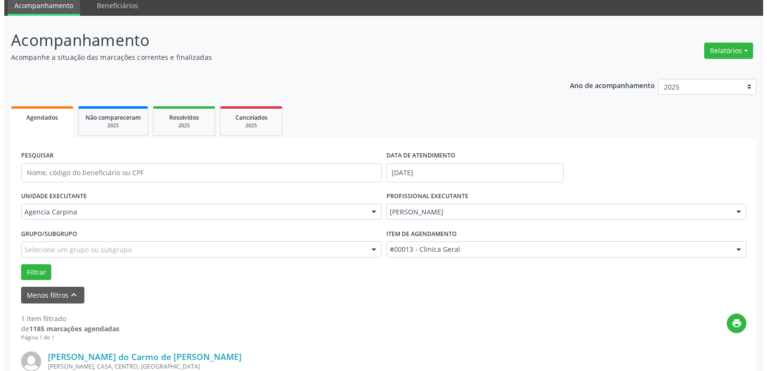
scroll to position [170, 0]
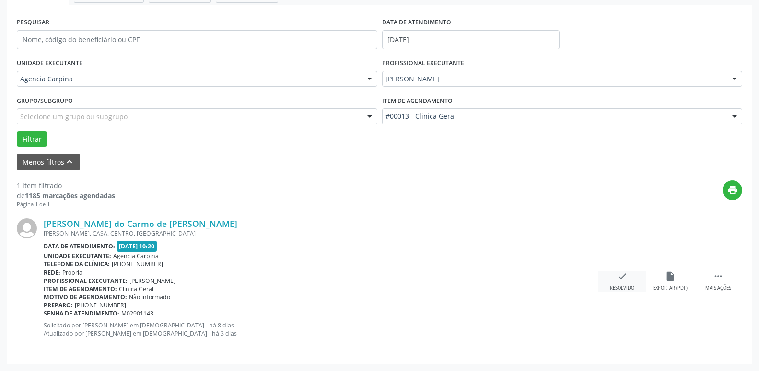
click at [622, 280] on icon "check" at bounding box center [622, 276] width 11 height 11
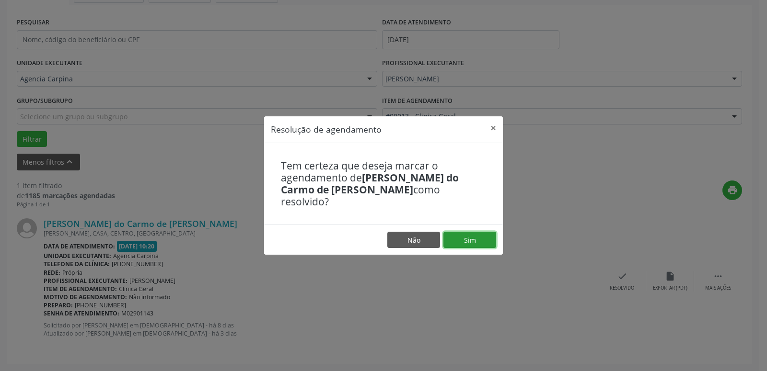
click at [477, 238] on button "Sim" at bounding box center [469, 240] width 53 height 16
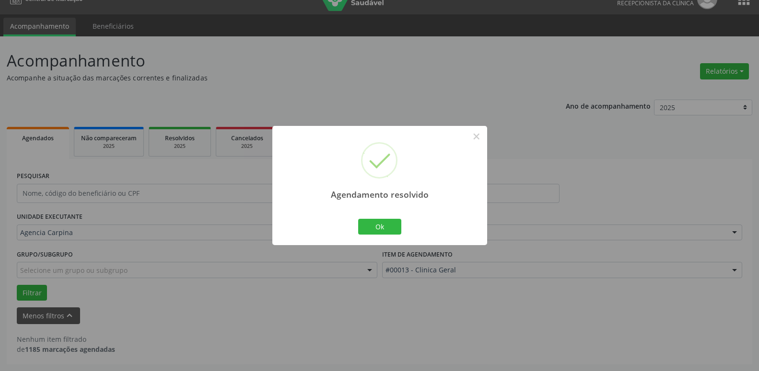
scroll to position [16, 0]
click at [374, 224] on button "Ok" at bounding box center [379, 227] width 43 height 16
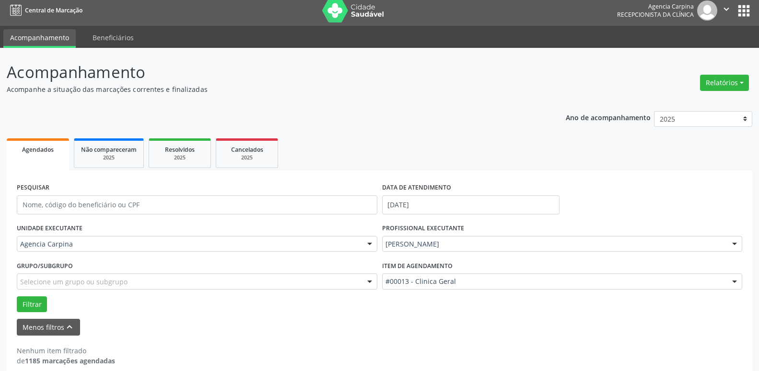
scroll to position [0, 0]
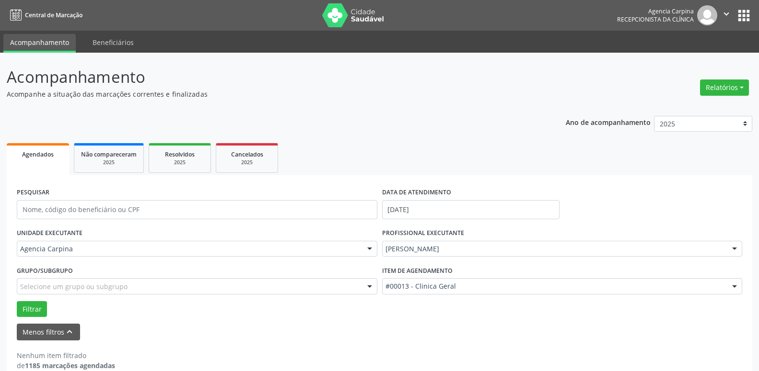
click at [729, 16] on icon "" at bounding box center [726, 14] width 11 height 11
click at [692, 57] on link "Sair" at bounding box center [701, 58] width 66 height 13
